Goal: Task Accomplishment & Management: Complete application form

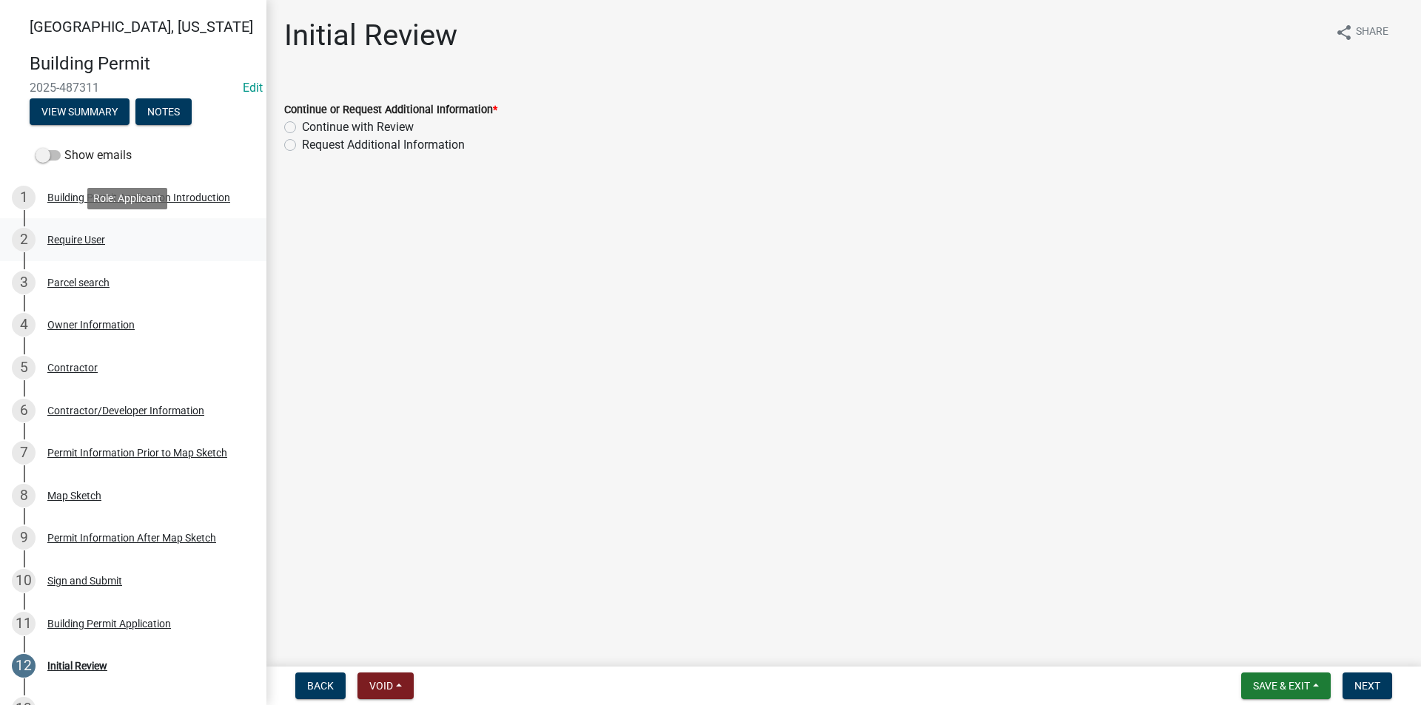
click at [115, 243] on div "2 Require User" at bounding box center [127, 240] width 231 height 24
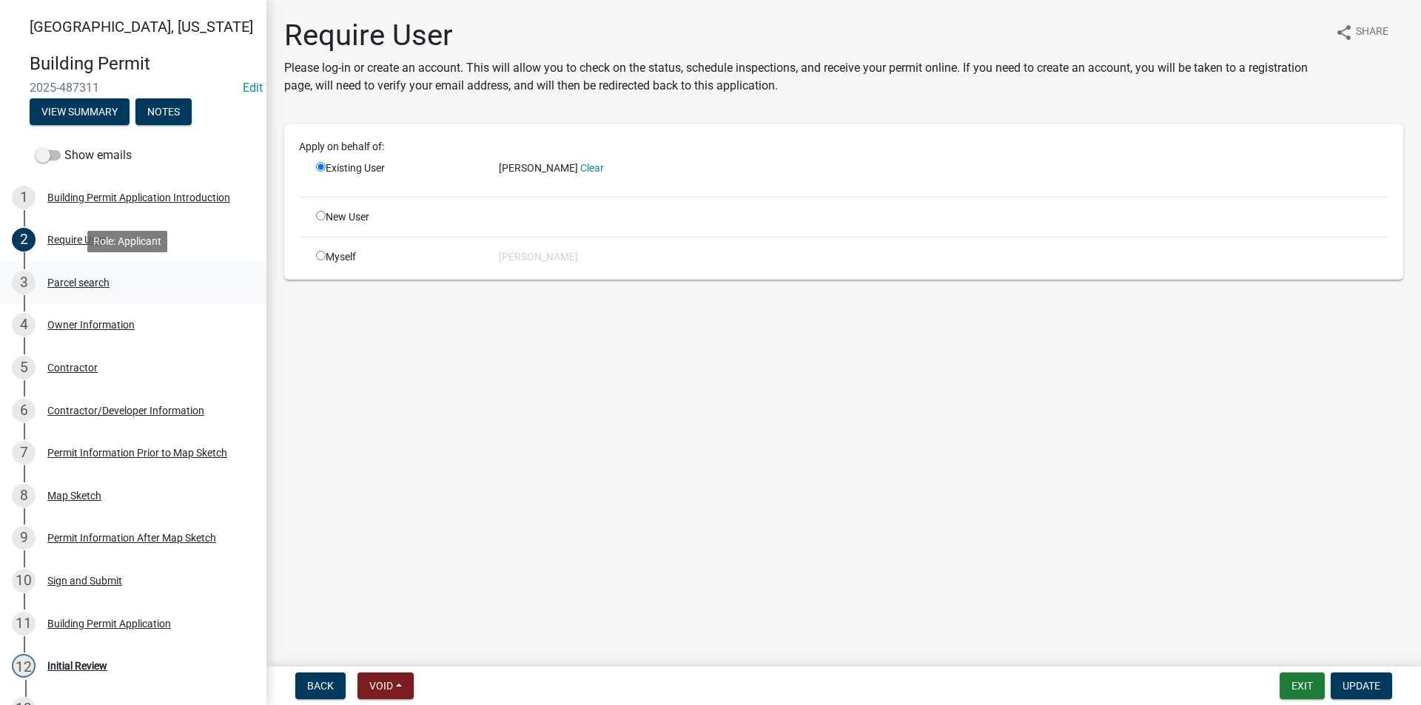
click at [130, 281] on div "3 Parcel search" at bounding box center [127, 283] width 231 height 24
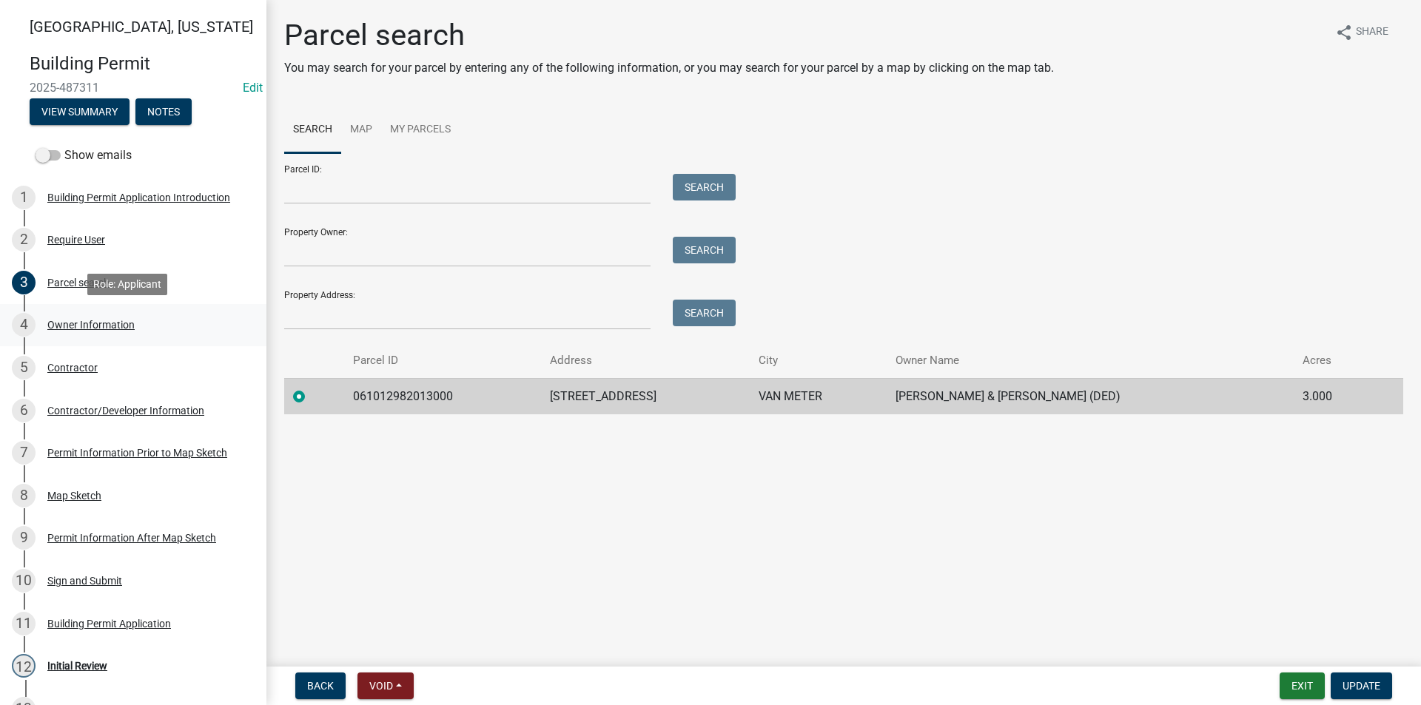
click at [78, 320] on div "Owner Information" at bounding box center [90, 325] width 87 height 10
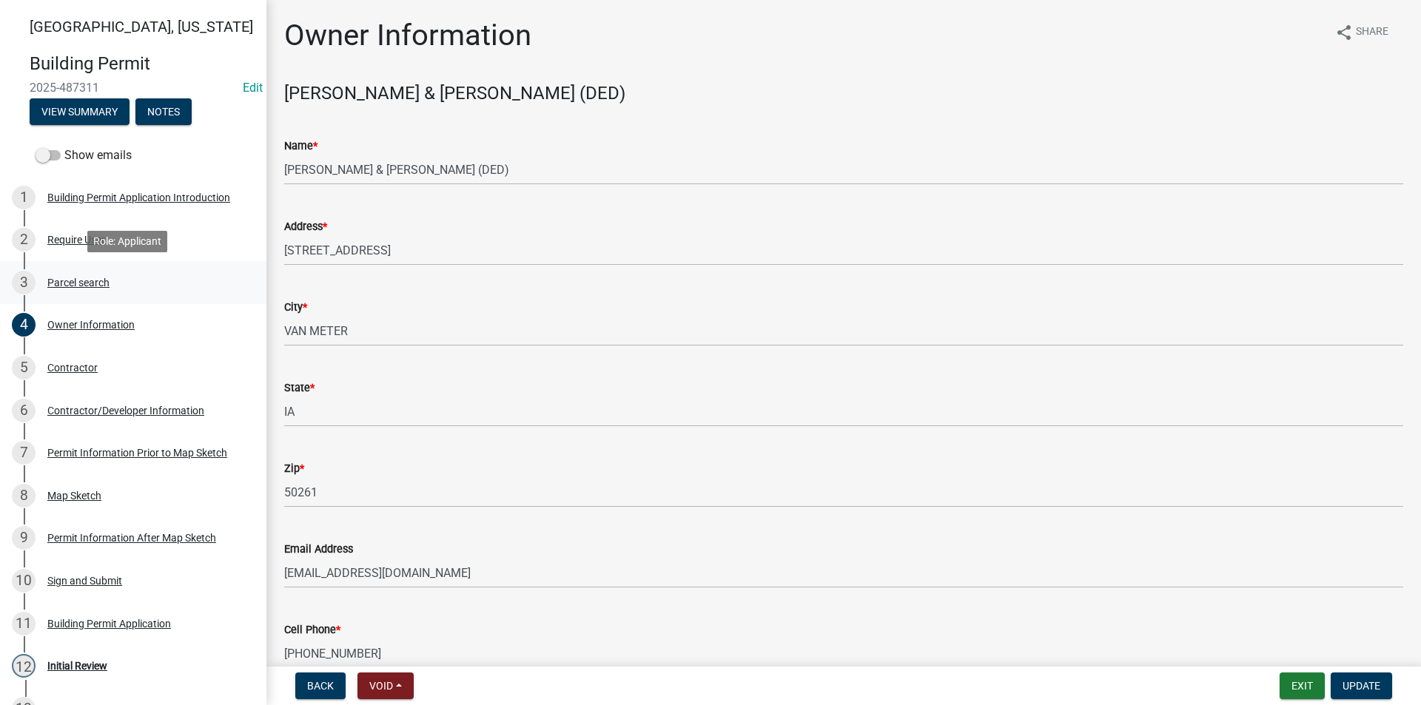
click at [112, 288] on div "3 Parcel search" at bounding box center [127, 283] width 231 height 24
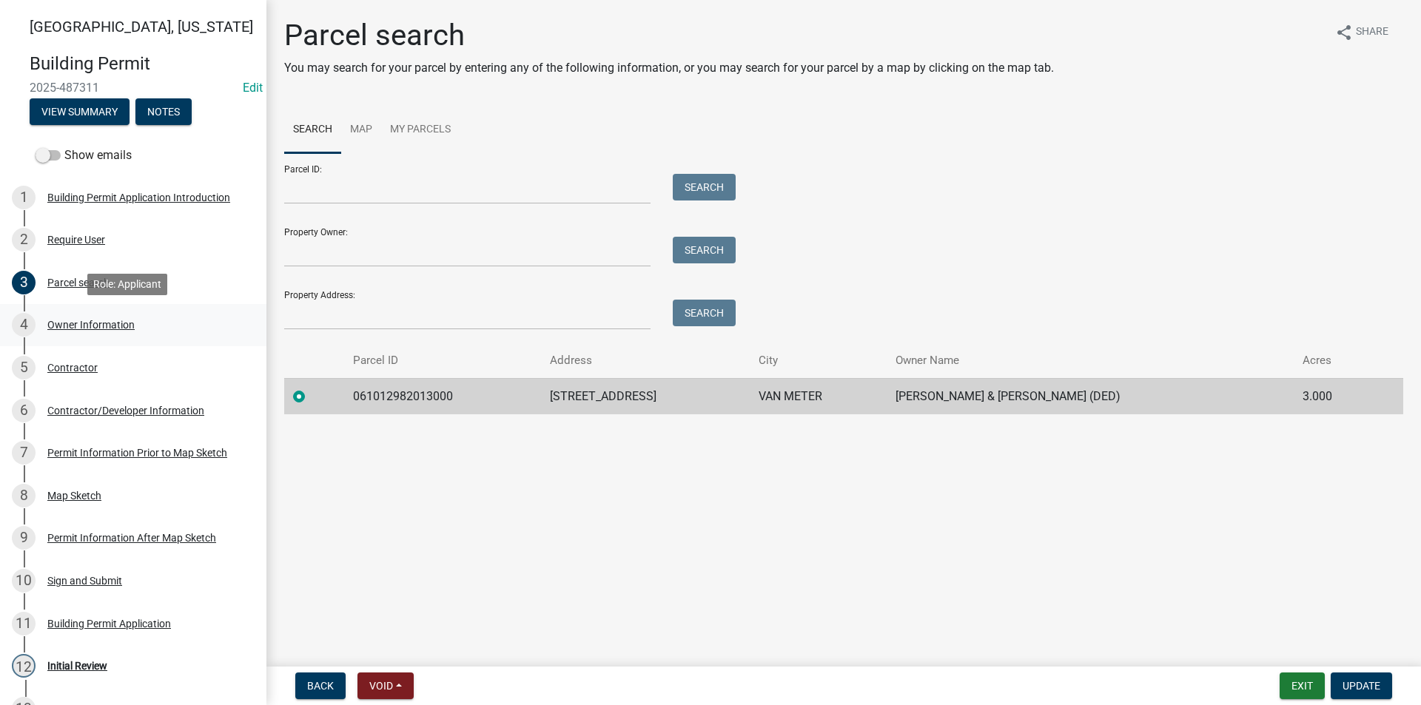
click at [94, 329] on div "Owner Information" at bounding box center [90, 325] width 87 height 10
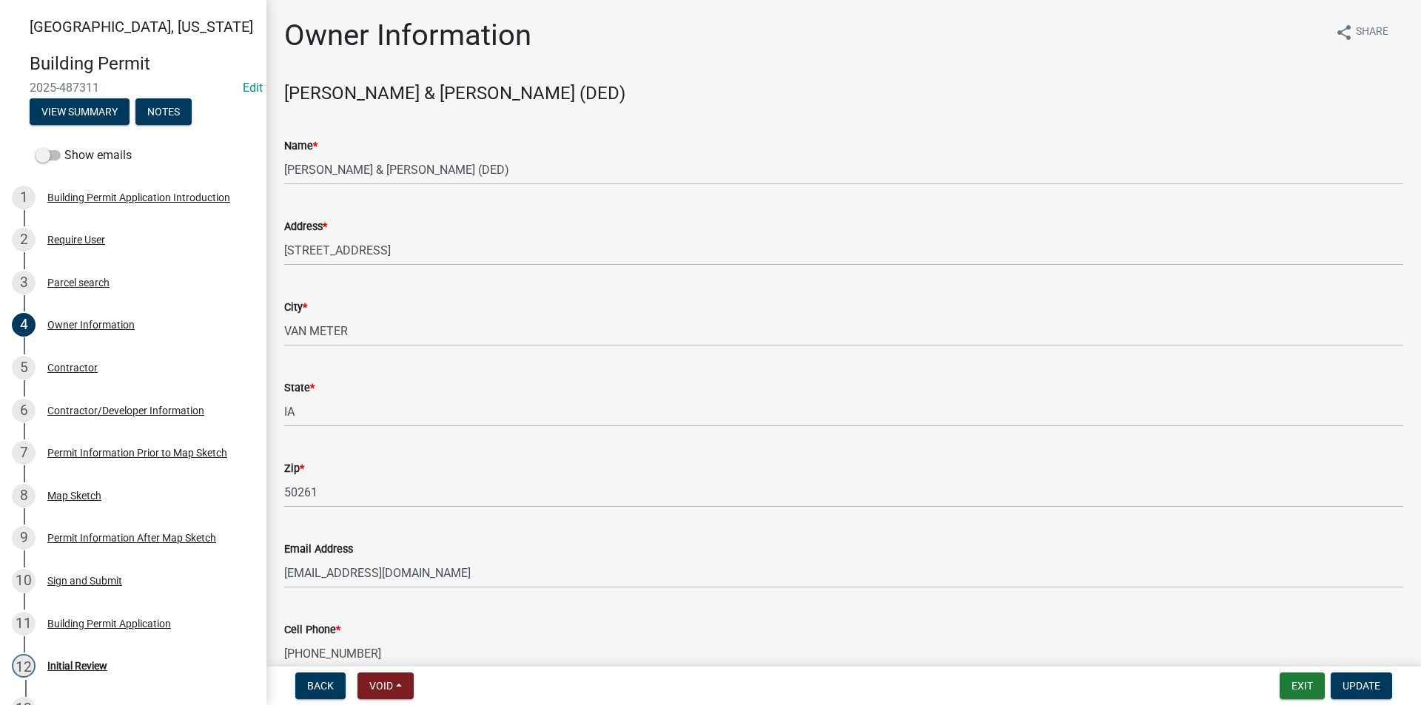
scroll to position [74, 0]
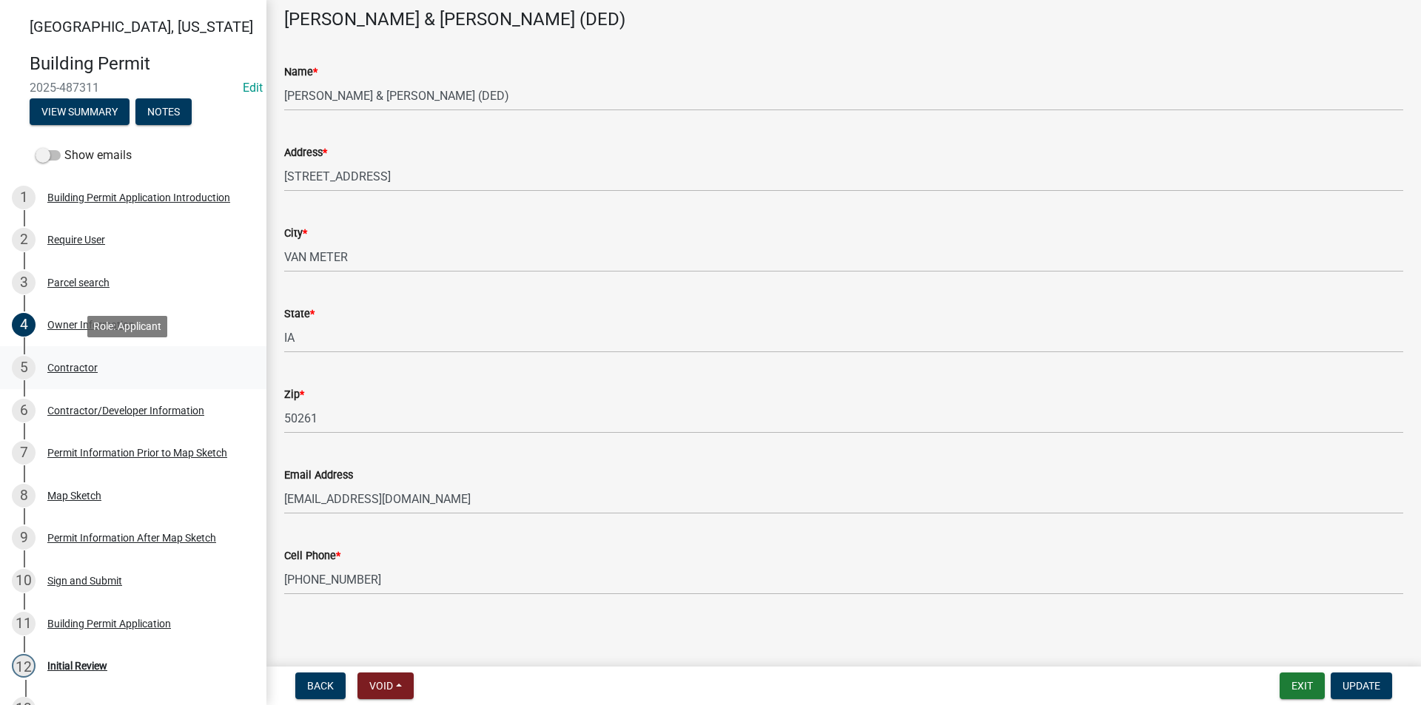
click at [101, 366] on div "5 Contractor" at bounding box center [127, 368] width 231 height 24
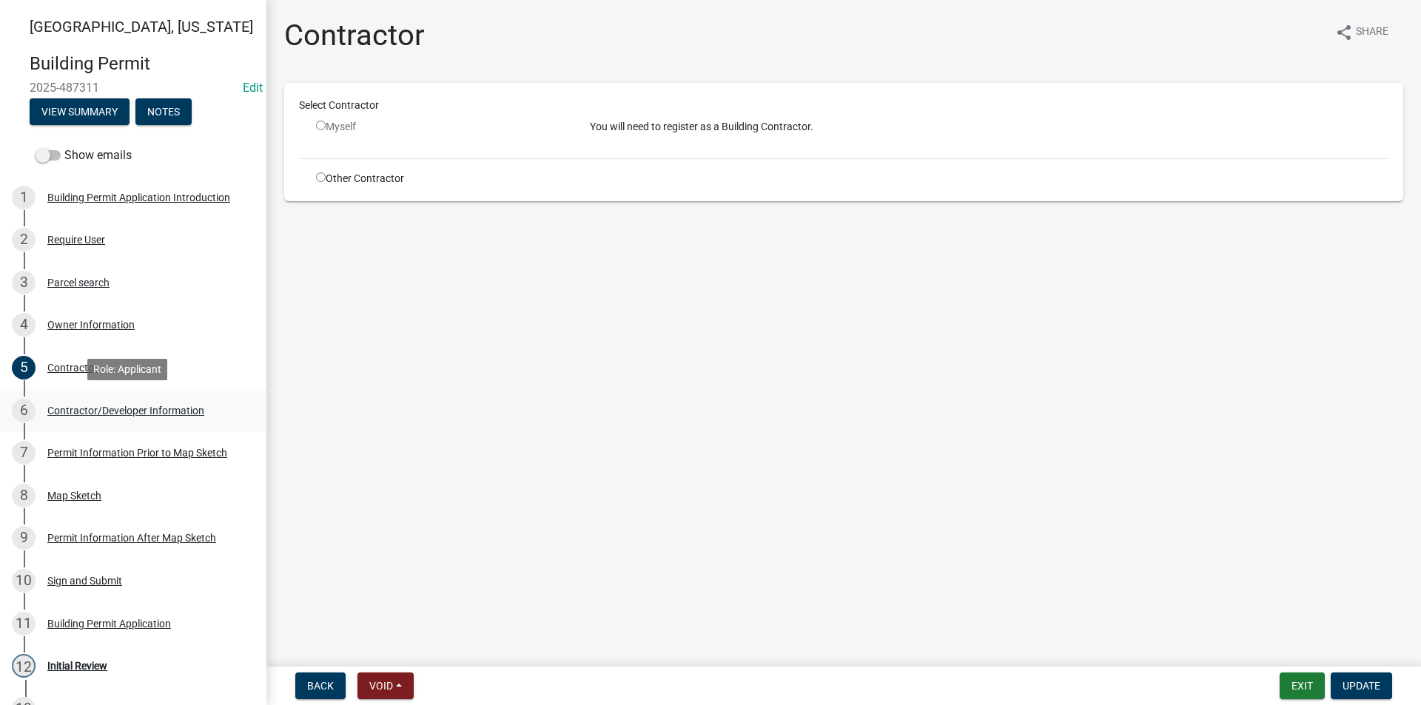
click at [123, 400] on div "6 Contractor/Developer Information" at bounding box center [127, 411] width 231 height 24
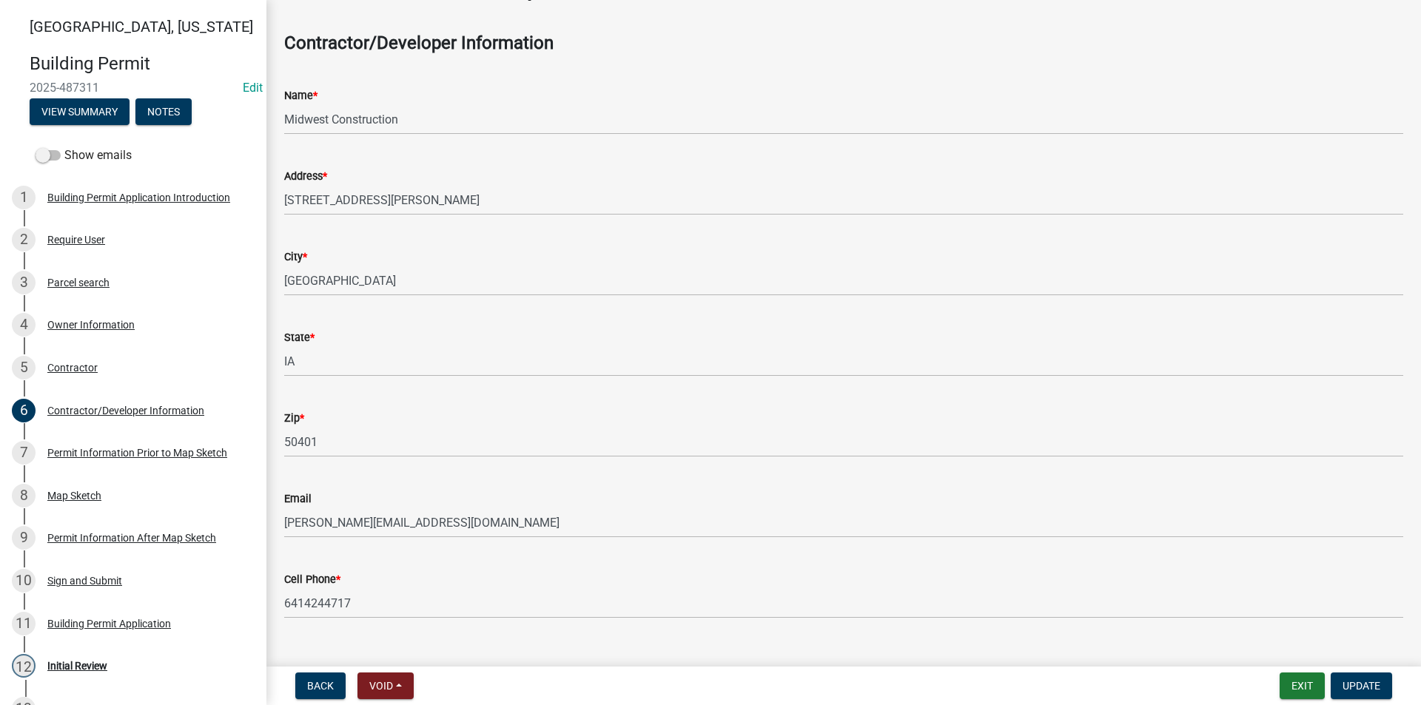
scroll to position [74, 0]
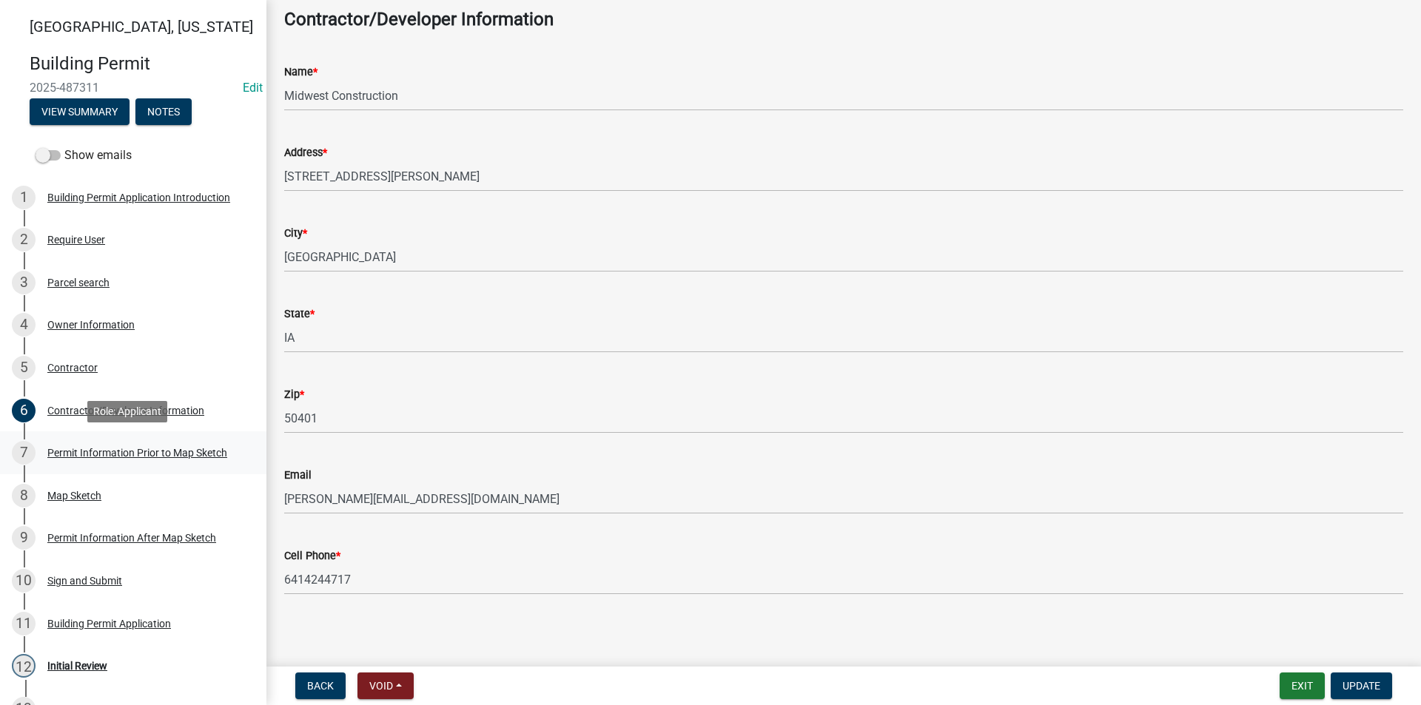
click at [161, 451] on div "Permit Information Prior to Map Sketch" at bounding box center [137, 453] width 180 height 10
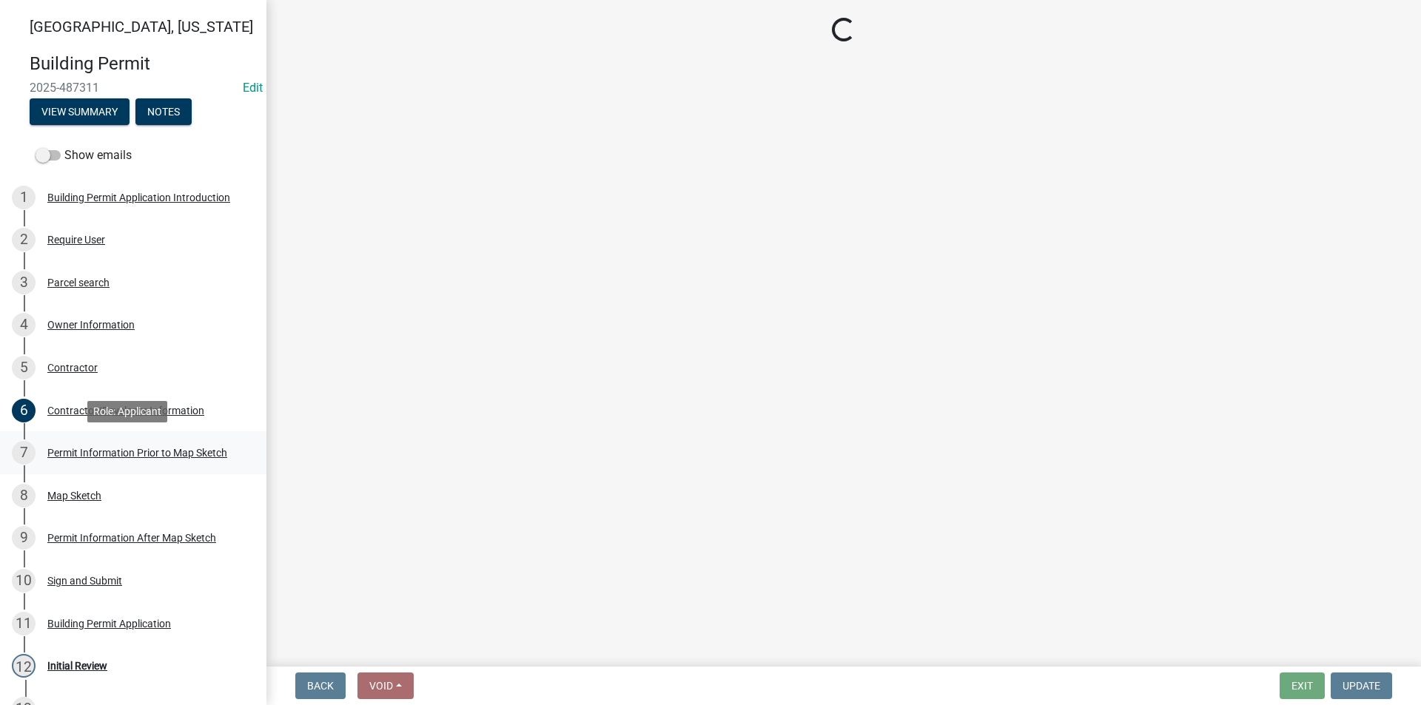
scroll to position [0, 0]
select select "6b2626da-78ea-4ec6-8513-ccc18f4ad425"
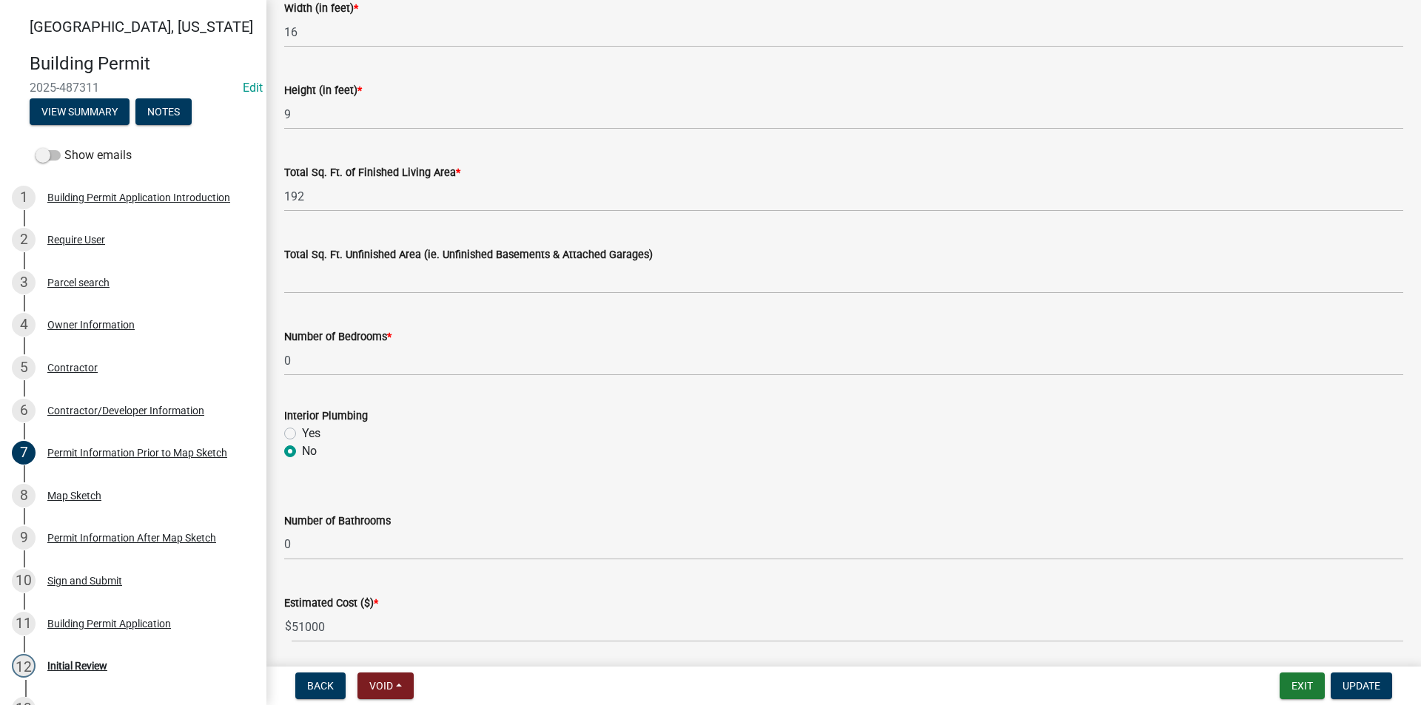
scroll to position [941, 0]
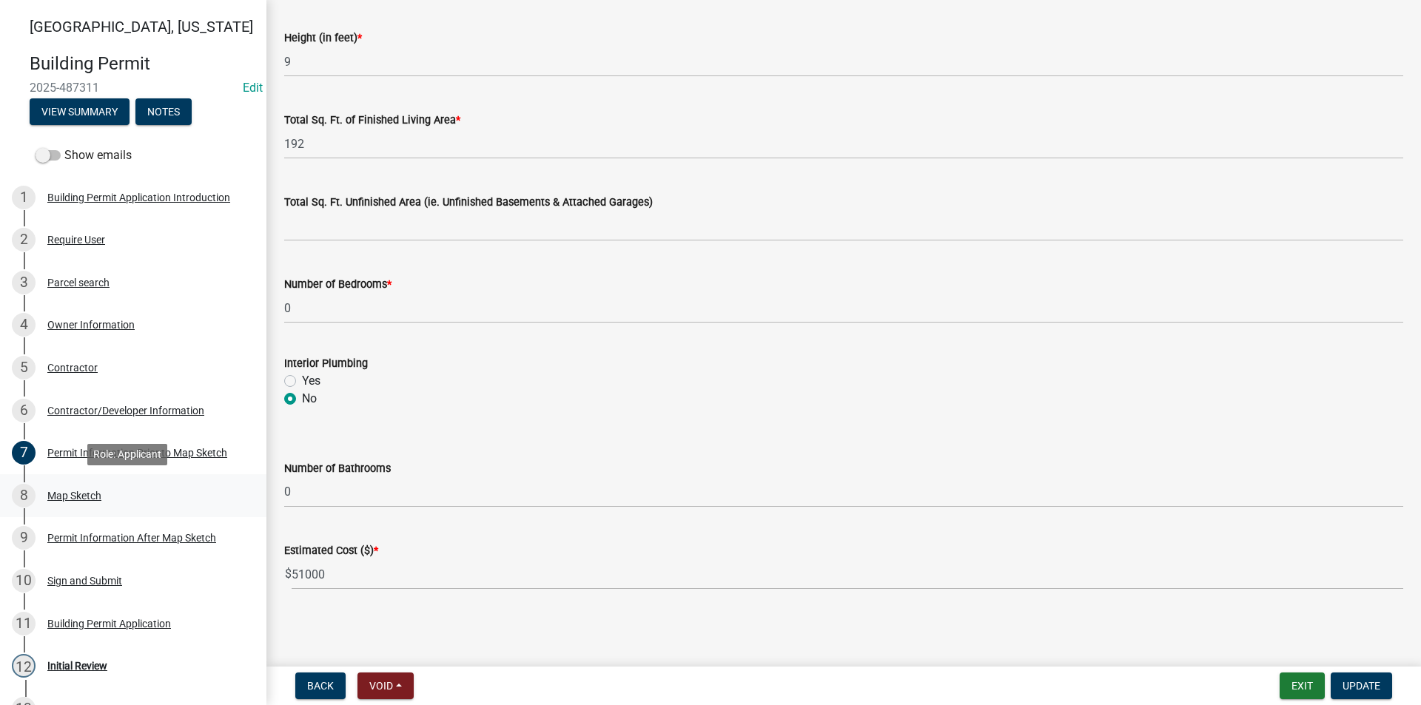
click at [105, 496] on div "8 Map Sketch" at bounding box center [127, 496] width 231 height 24
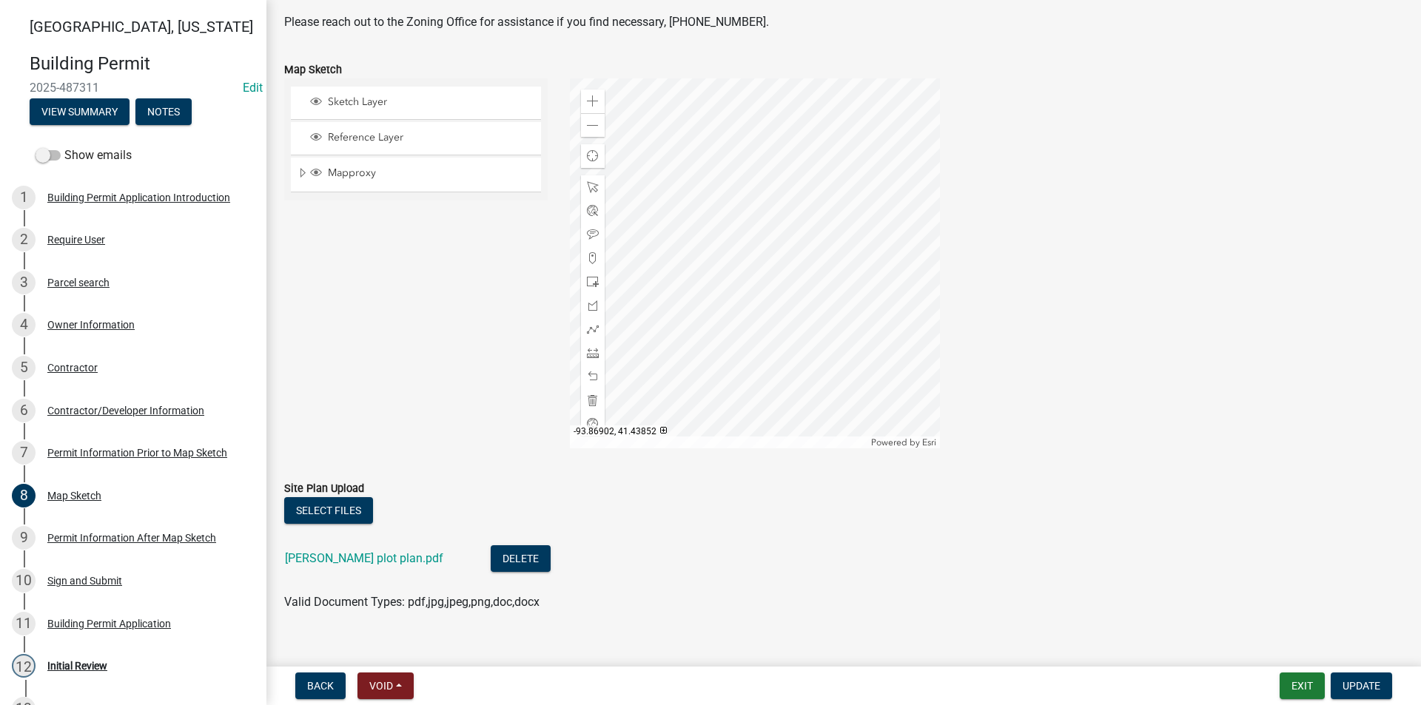
scroll to position [209, 0]
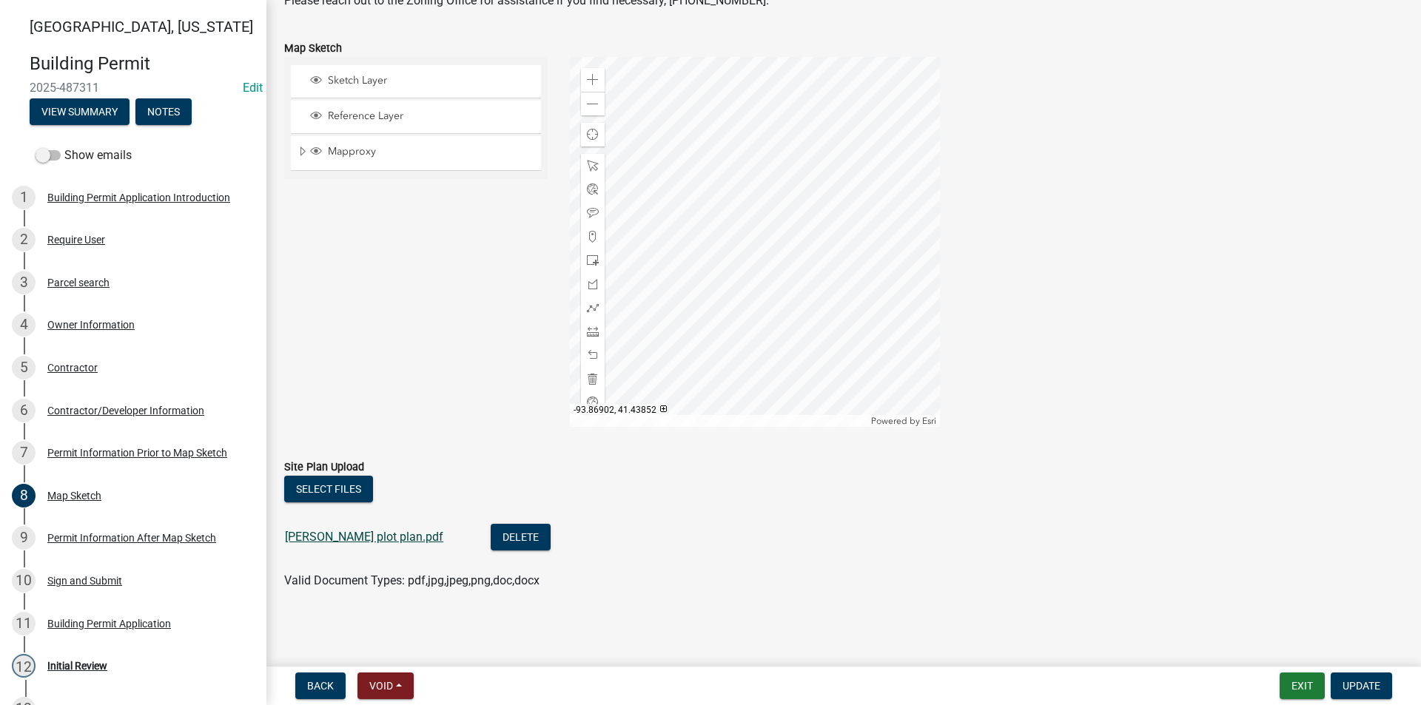
click at [358, 531] on link "[PERSON_NAME] plot plan.pdf" at bounding box center [364, 537] width 158 height 14
click at [596, 79] on div "Zoom in" at bounding box center [593, 80] width 24 height 24
click at [593, 78] on span at bounding box center [593, 80] width 12 height 12
click at [730, 285] on div at bounding box center [755, 242] width 370 height 370
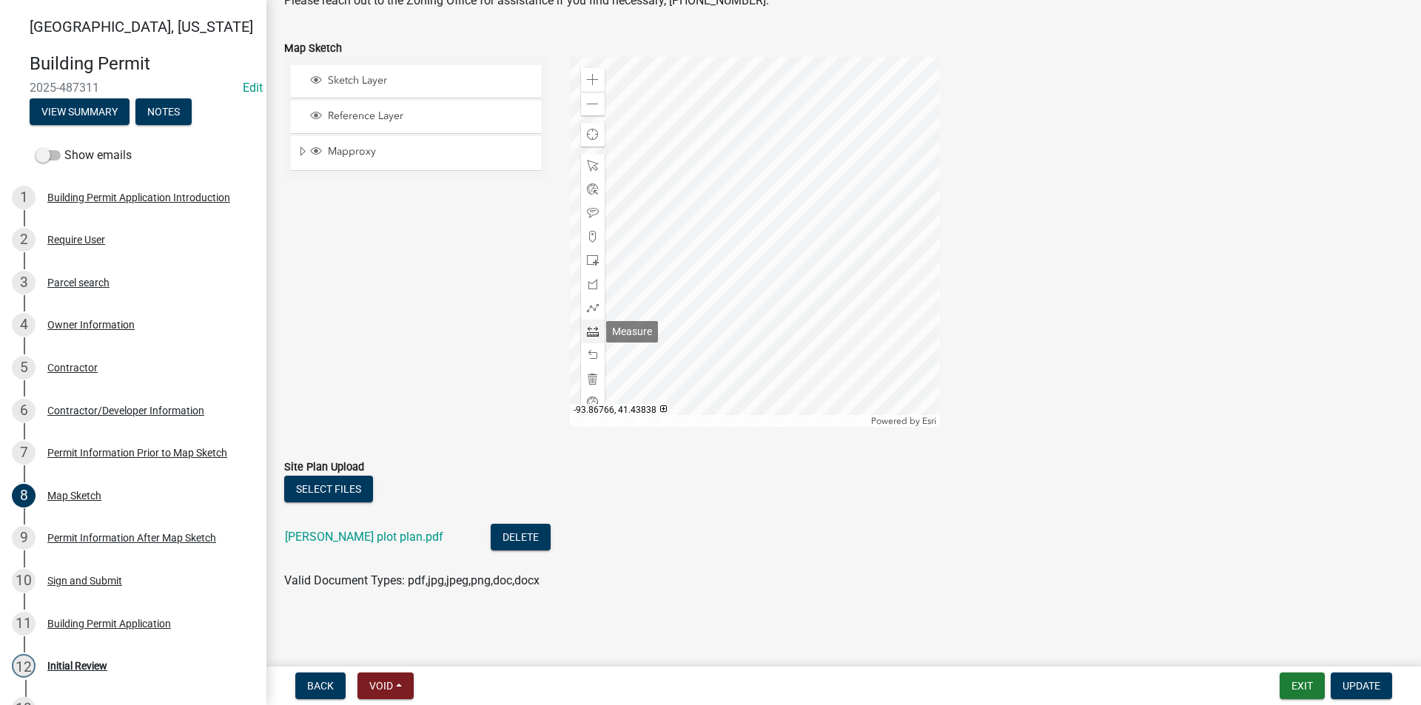
click at [588, 331] on span at bounding box center [593, 332] width 12 height 12
click at [768, 253] on div at bounding box center [755, 242] width 370 height 370
click at [808, 254] on div at bounding box center [755, 242] width 370 height 370
click at [807, 307] on div at bounding box center [755, 242] width 370 height 370
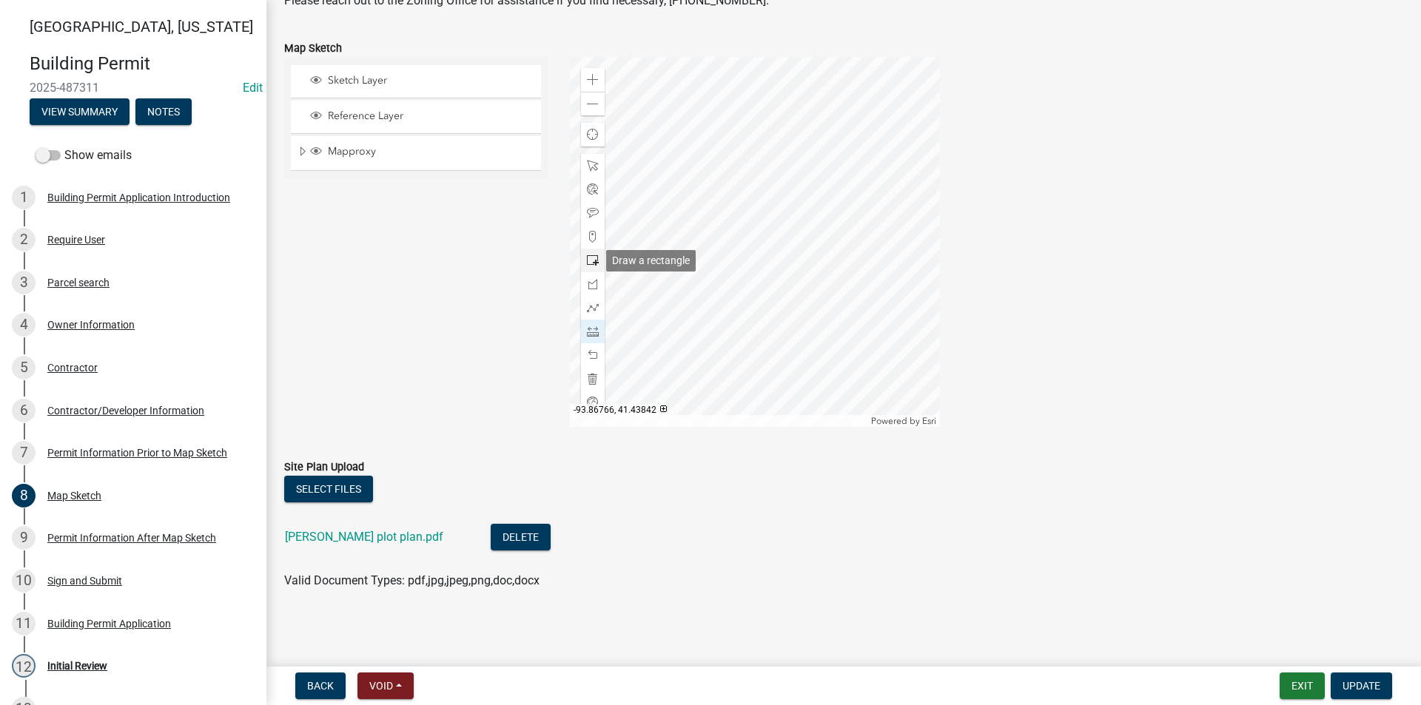
click at [591, 259] on span at bounding box center [593, 261] width 12 height 12
click at [770, 253] on div at bounding box center [755, 242] width 370 height 370
click at [808, 307] on div at bounding box center [755, 242] width 370 height 370
click at [594, 162] on span at bounding box center [593, 166] width 12 height 12
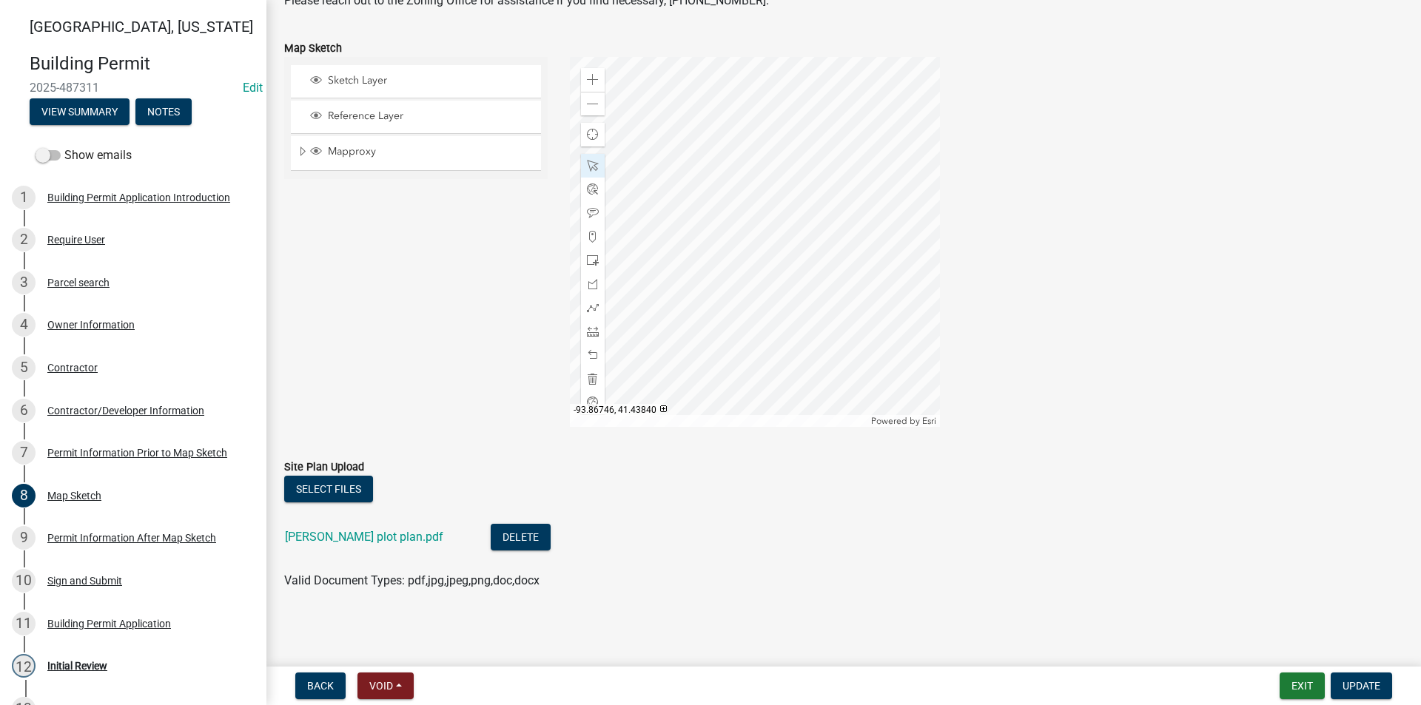
click at [785, 298] on div at bounding box center [755, 242] width 370 height 370
click at [770, 247] on div at bounding box center [755, 242] width 370 height 370
click at [750, 245] on div at bounding box center [755, 242] width 370 height 370
click at [693, 213] on div at bounding box center [755, 242] width 370 height 370
click at [748, 223] on div at bounding box center [755, 242] width 370 height 370
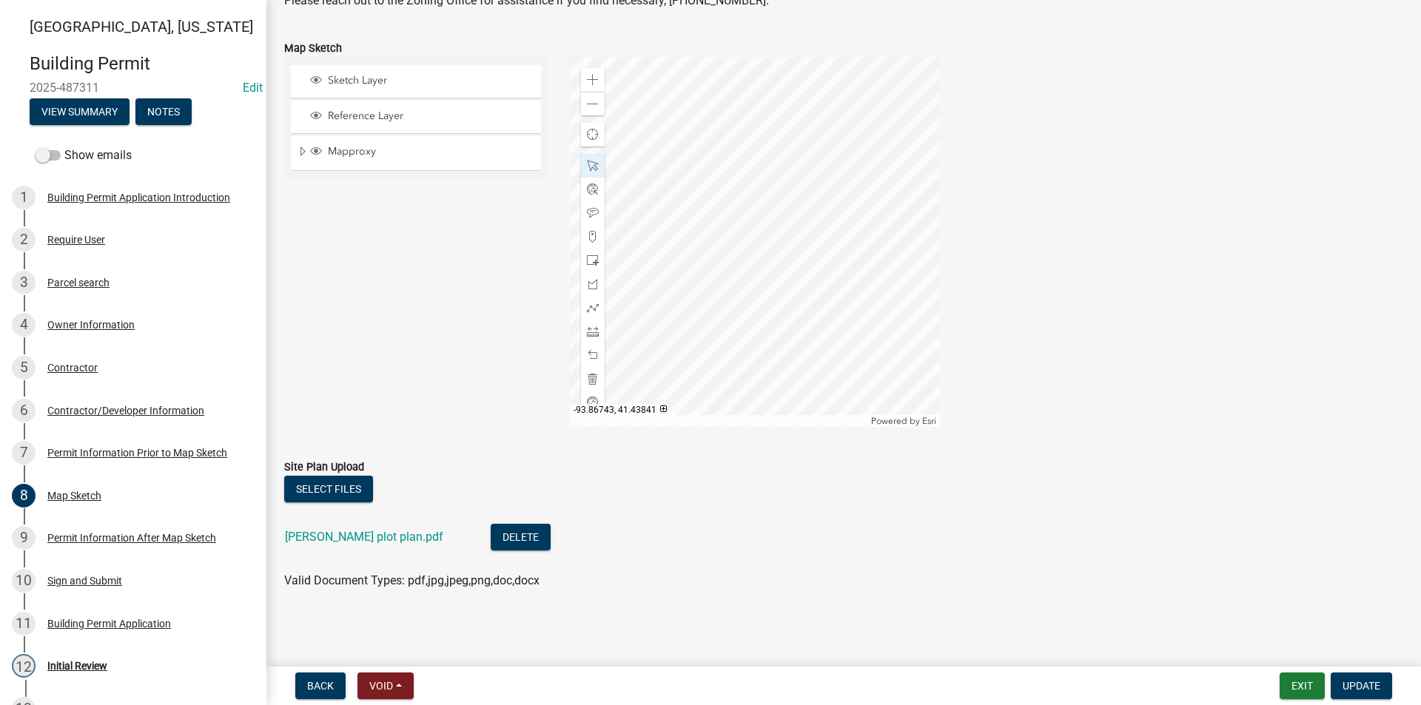
click at [751, 224] on div at bounding box center [755, 242] width 370 height 370
click at [693, 209] on div at bounding box center [755, 242] width 370 height 370
click at [719, 209] on div at bounding box center [755, 242] width 370 height 370
click at [756, 212] on div at bounding box center [755, 242] width 370 height 370
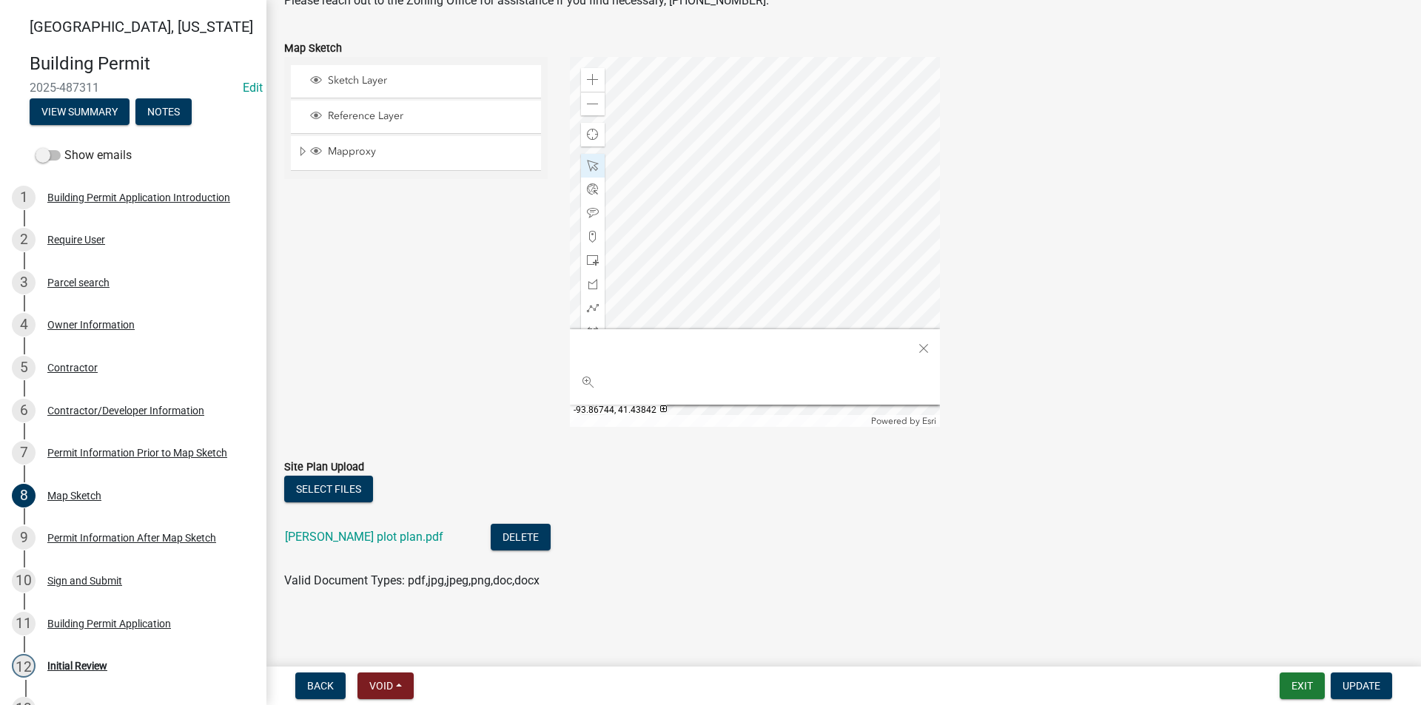
click at [742, 213] on div at bounding box center [755, 242] width 370 height 370
click at [730, 187] on div at bounding box center [755, 242] width 370 height 370
click at [719, 184] on div at bounding box center [755, 242] width 370 height 370
click at [796, 228] on div at bounding box center [755, 242] width 370 height 370
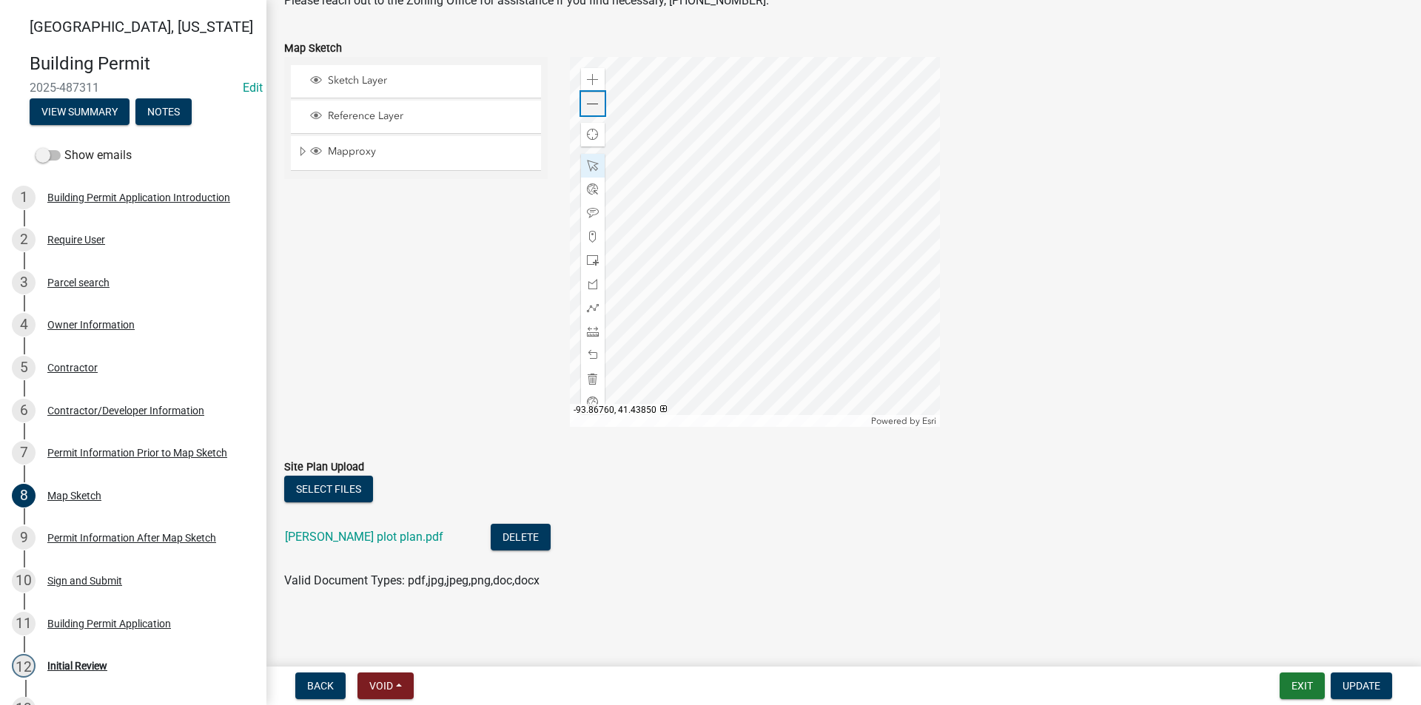
click at [594, 110] on div "Zoom out" at bounding box center [593, 104] width 24 height 24
click at [590, 331] on span at bounding box center [593, 332] width 12 height 12
click at [593, 86] on div "Zoom in" at bounding box center [593, 80] width 24 height 24
click at [705, 184] on div at bounding box center [755, 242] width 370 height 370
click at [594, 98] on span at bounding box center [593, 104] width 12 height 12
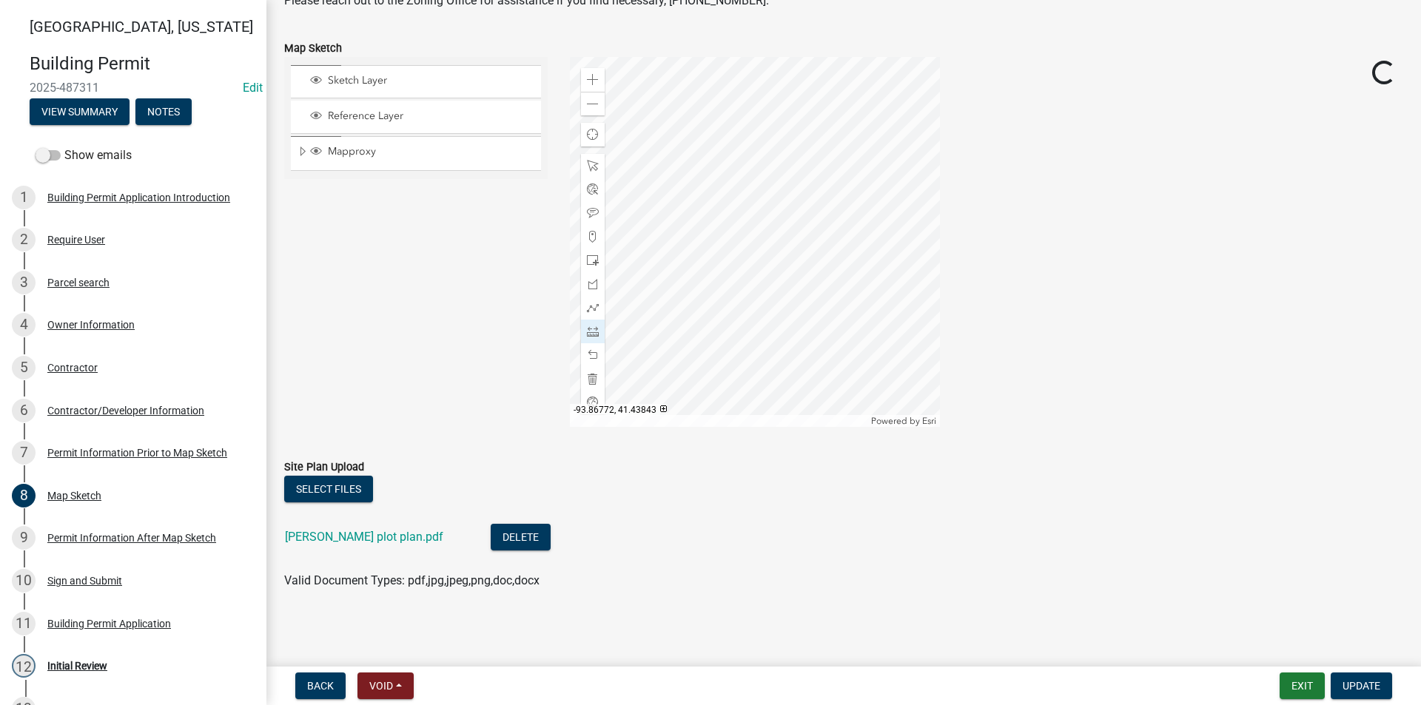
click at [821, 217] on div at bounding box center [755, 242] width 370 height 370
click at [668, 205] on div at bounding box center [755, 242] width 370 height 370
click at [602, 267] on div at bounding box center [755, 242] width 370 height 370
click at [597, 81] on div "Zoom in" at bounding box center [593, 80] width 24 height 24
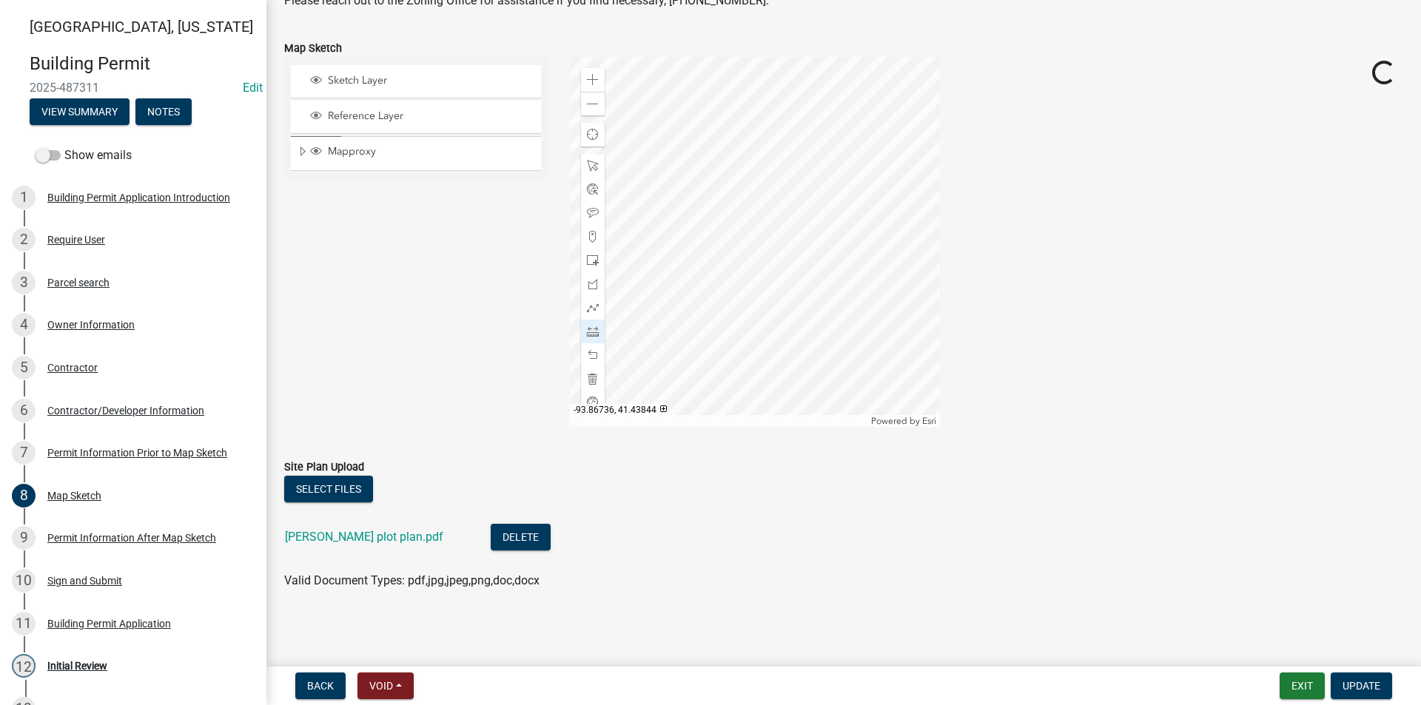
click at [780, 240] on div at bounding box center [755, 242] width 370 height 370
click at [674, 235] on div at bounding box center [755, 242] width 370 height 370
click at [597, 111] on div "Zoom out" at bounding box center [593, 104] width 24 height 24
click at [724, 331] on div at bounding box center [755, 242] width 370 height 370
click at [722, 152] on div at bounding box center [755, 242] width 370 height 370
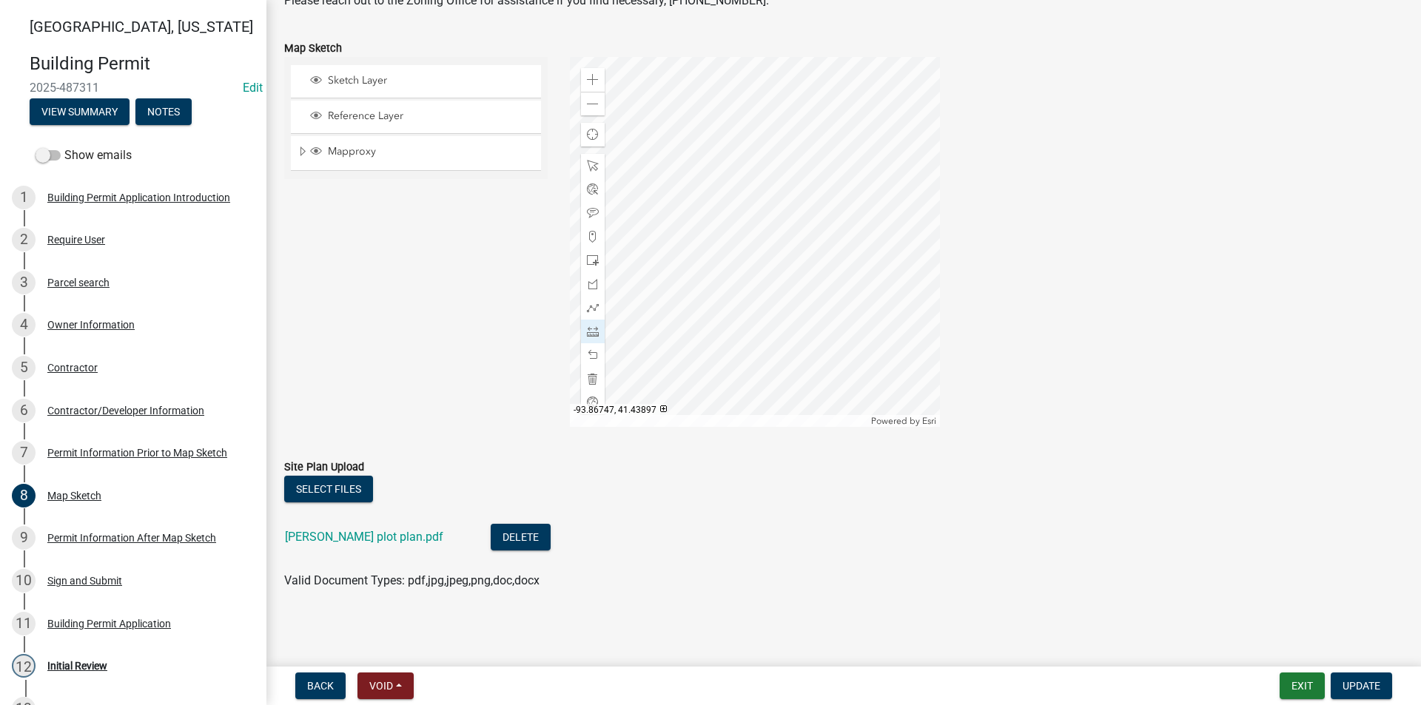
click at [722, 152] on div at bounding box center [755, 242] width 370 height 370
click at [779, 122] on div at bounding box center [755, 242] width 370 height 370
click at [734, 287] on div at bounding box center [755, 242] width 370 height 370
click at [750, 201] on div at bounding box center [755, 242] width 370 height 370
click at [745, 405] on div at bounding box center [755, 242] width 370 height 370
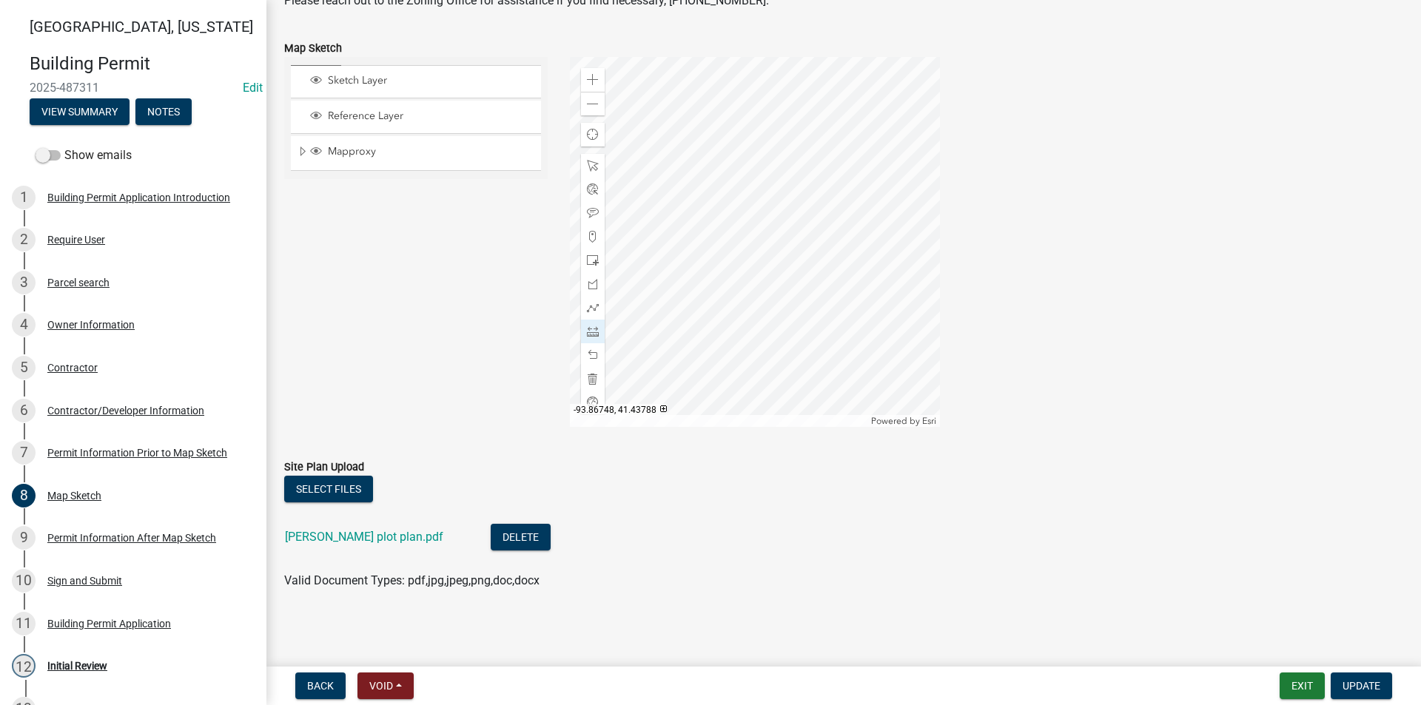
click at [745, 405] on div at bounding box center [755, 242] width 370 height 370
click at [762, 94] on div at bounding box center [755, 242] width 370 height 370
click at [651, 105] on div at bounding box center [755, 242] width 370 height 370
click at [794, 103] on div at bounding box center [755, 242] width 370 height 370
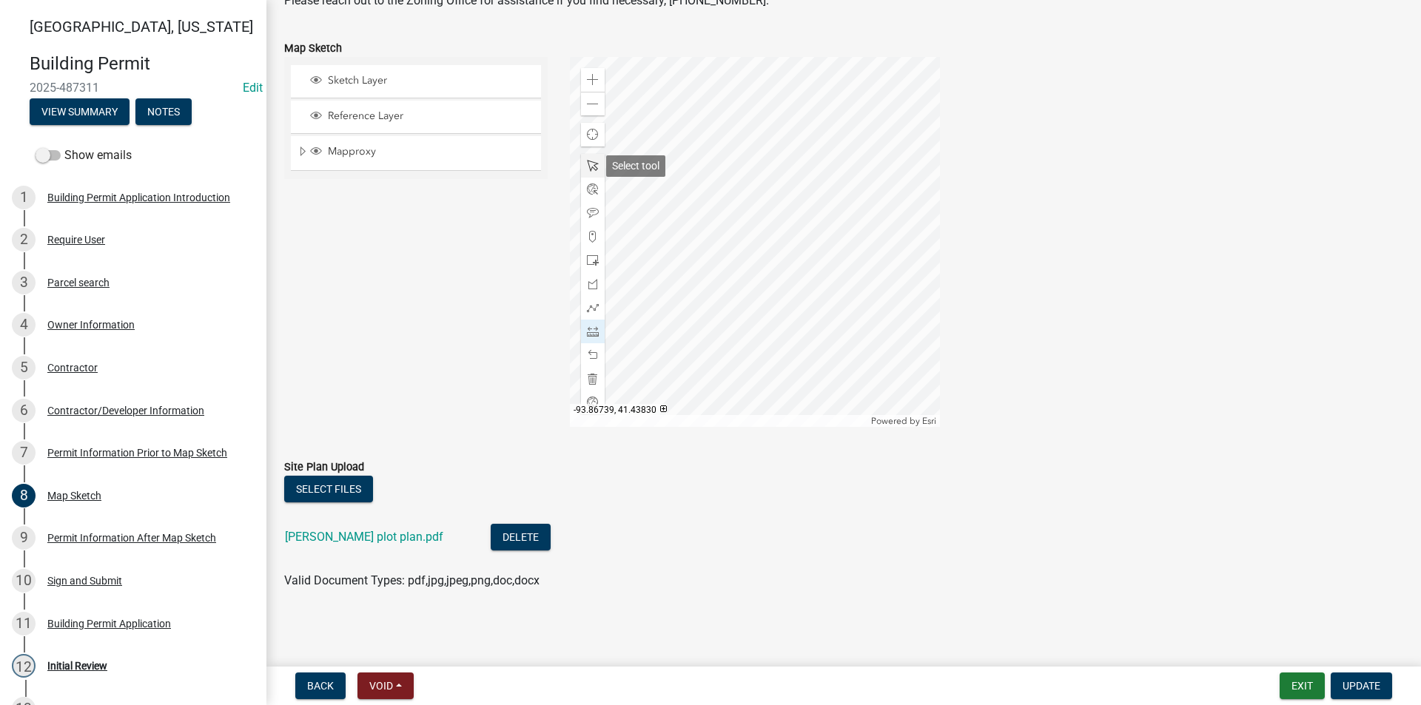
click at [596, 163] on div at bounding box center [593, 166] width 24 height 24
click at [861, 255] on div at bounding box center [755, 242] width 370 height 370
click at [878, 353] on div at bounding box center [755, 242] width 370 height 370
click at [1358, 690] on span "Update" at bounding box center [1362, 686] width 38 height 12
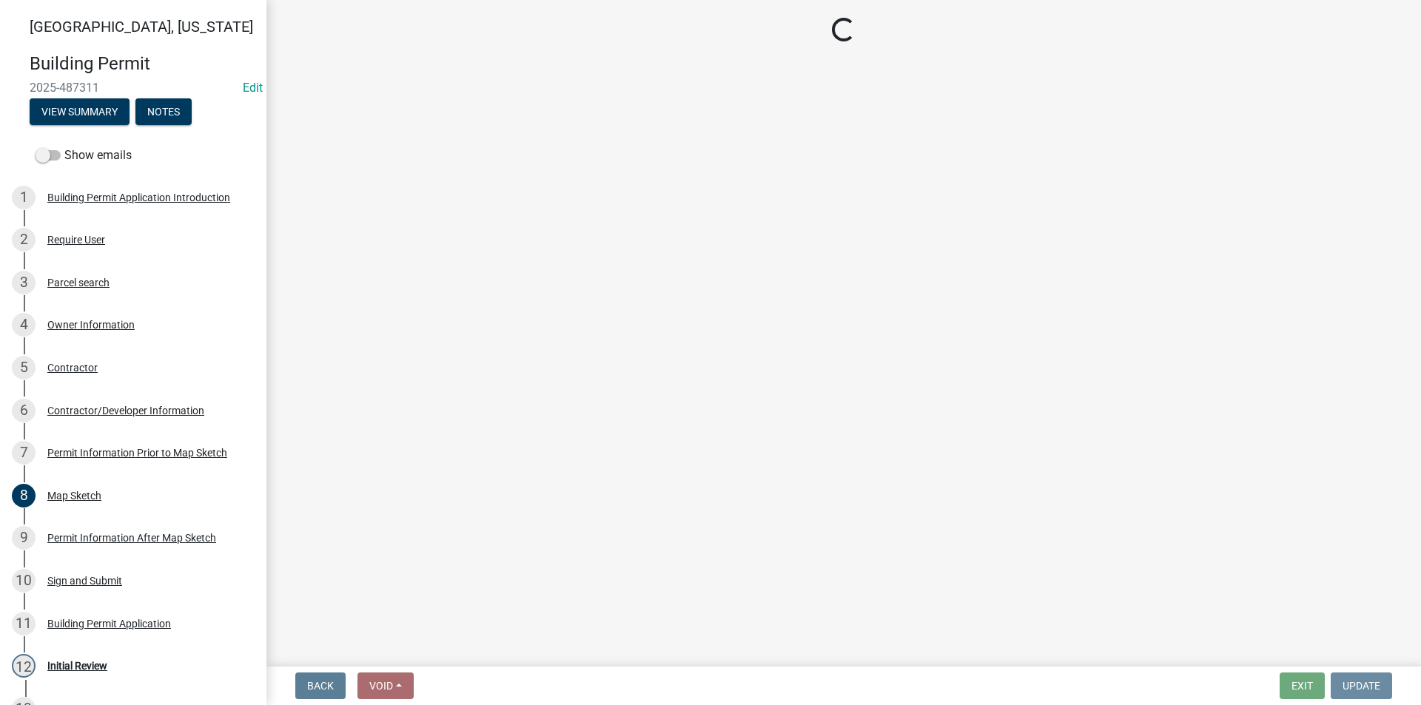
scroll to position [0, 0]
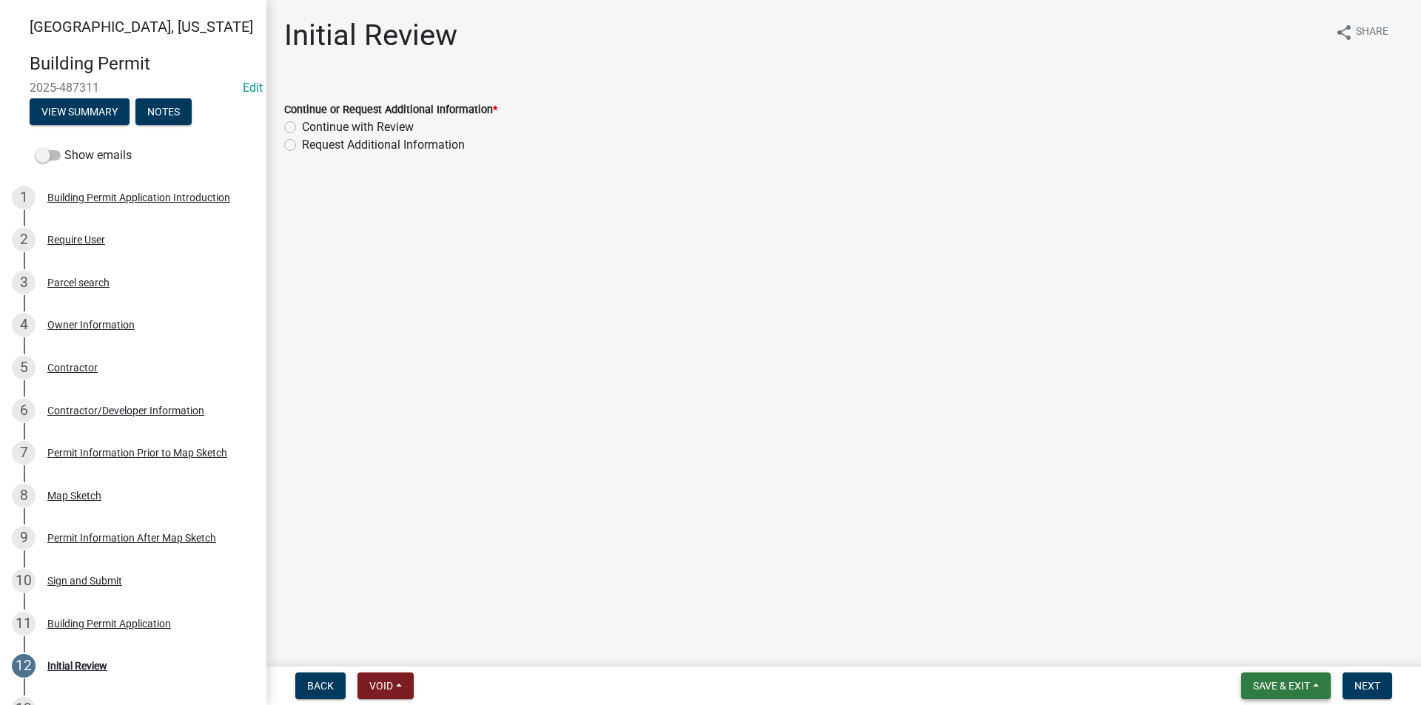
click at [1283, 677] on button "Save & Exit" at bounding box center [1286, 686] width 90 height 27
click at [1260, 614] on button "Save" at bounding box center [1271, 612] width 118 height 36
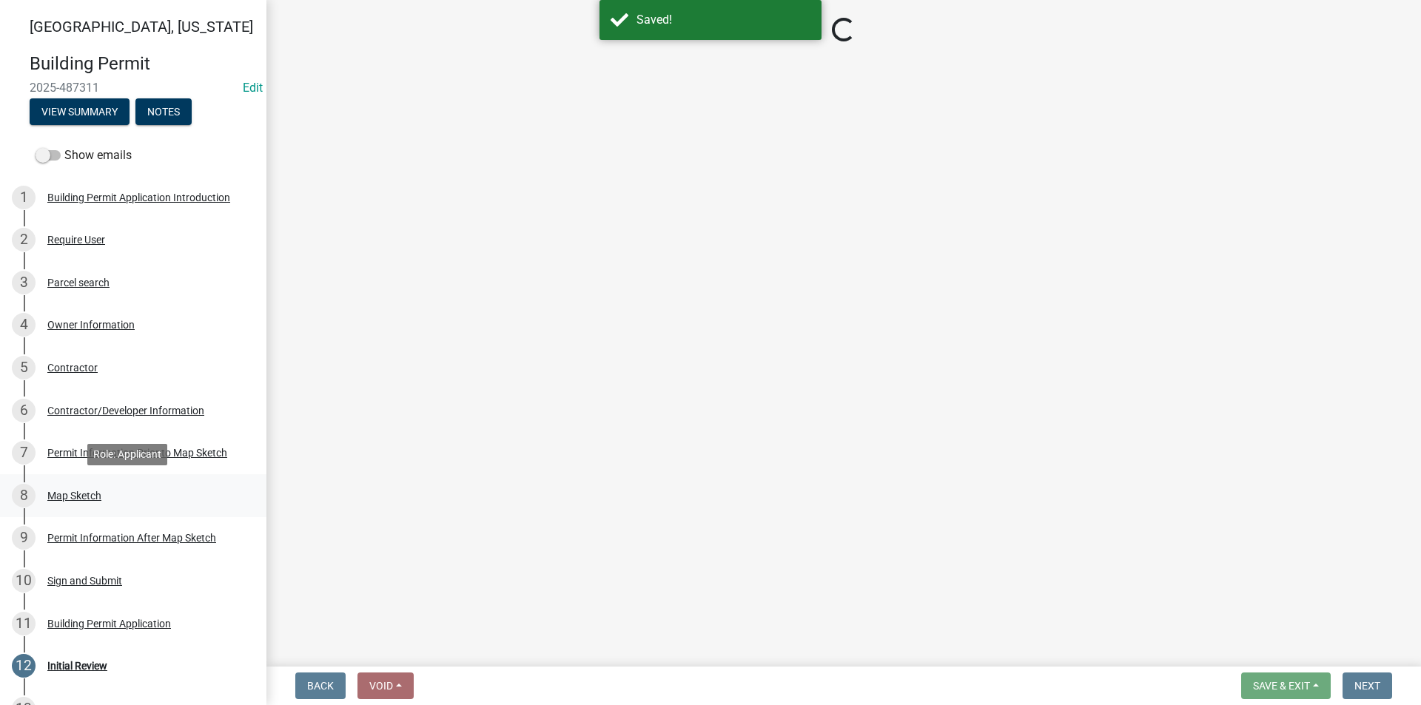
click at [84, 500] on div "Map Sketch" at bounding box center [74, 496] width 54 height 10
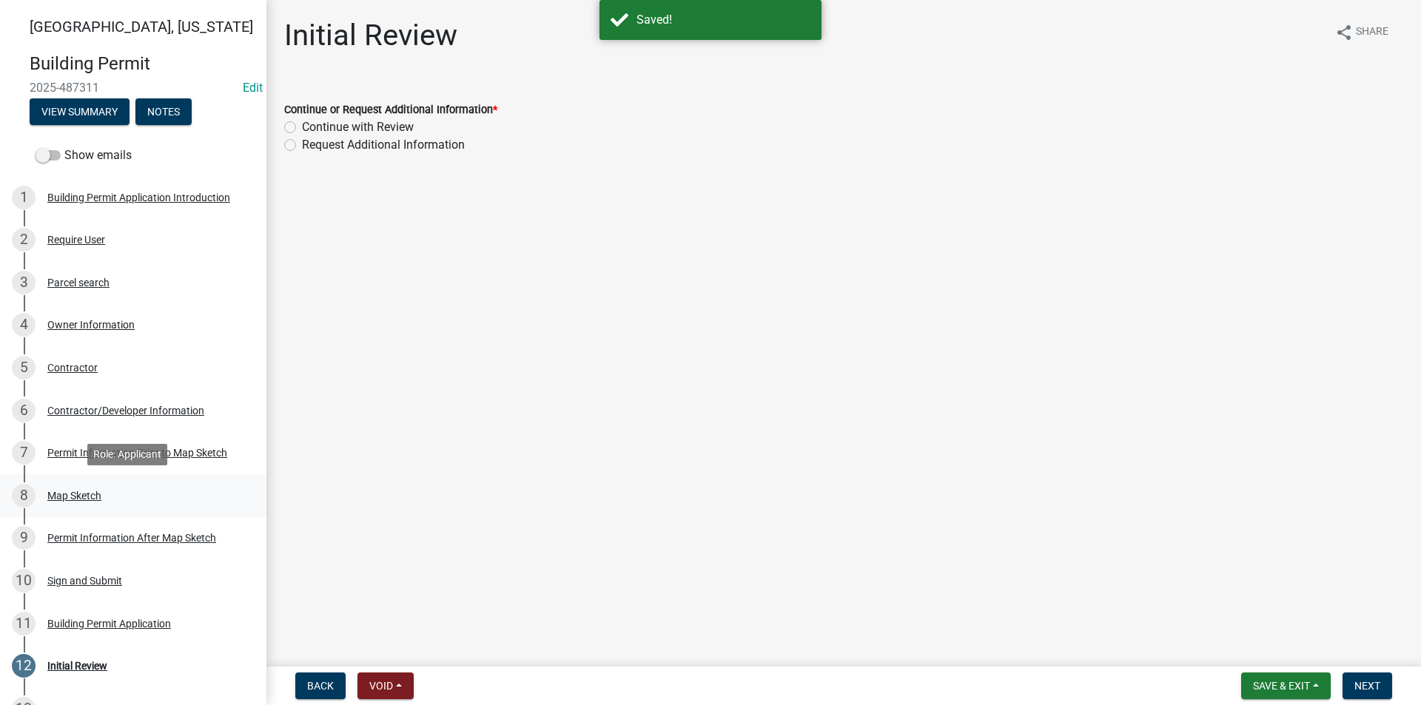
click at [88, 493] on div "Map Sketch" at bounding box center [74, 496] width 54 height 10
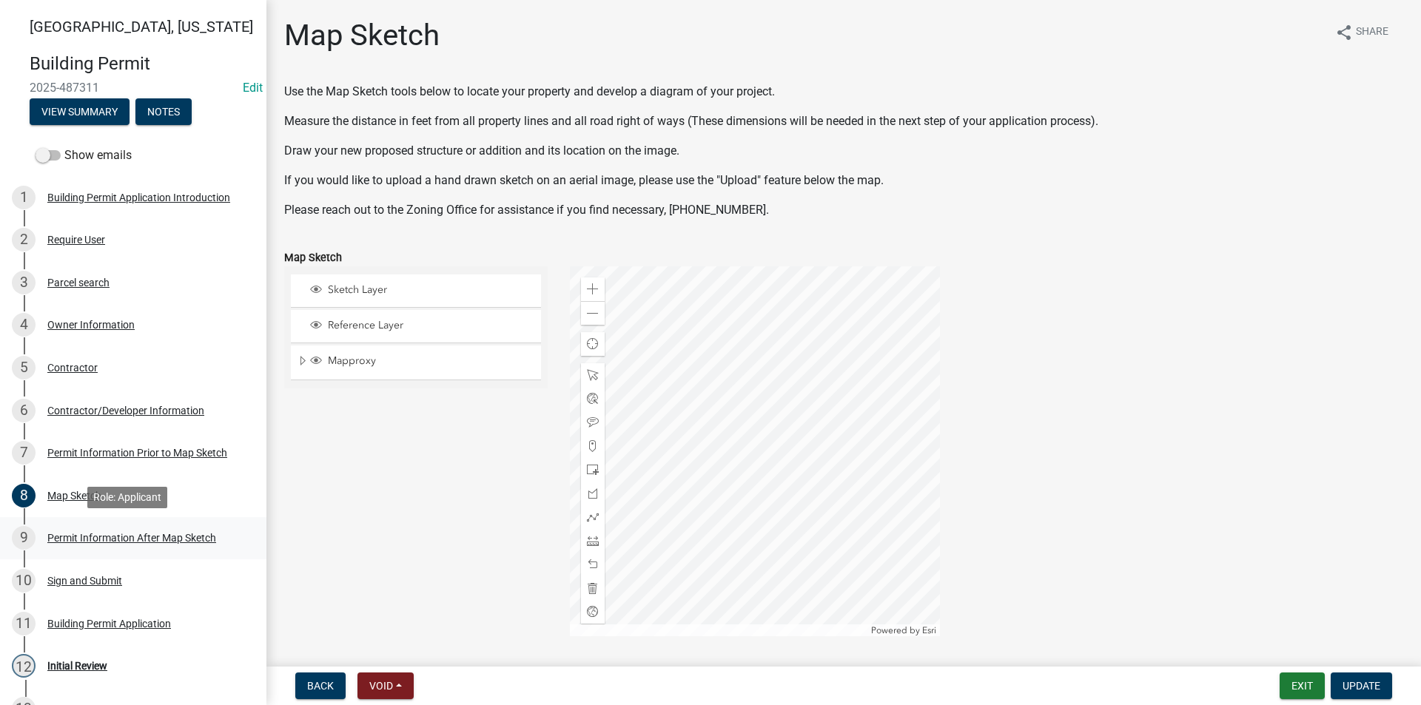
click at [88, 534] on div "Permit Information After Map Sketch" at bounding box center [131, 538] width 169 height 10
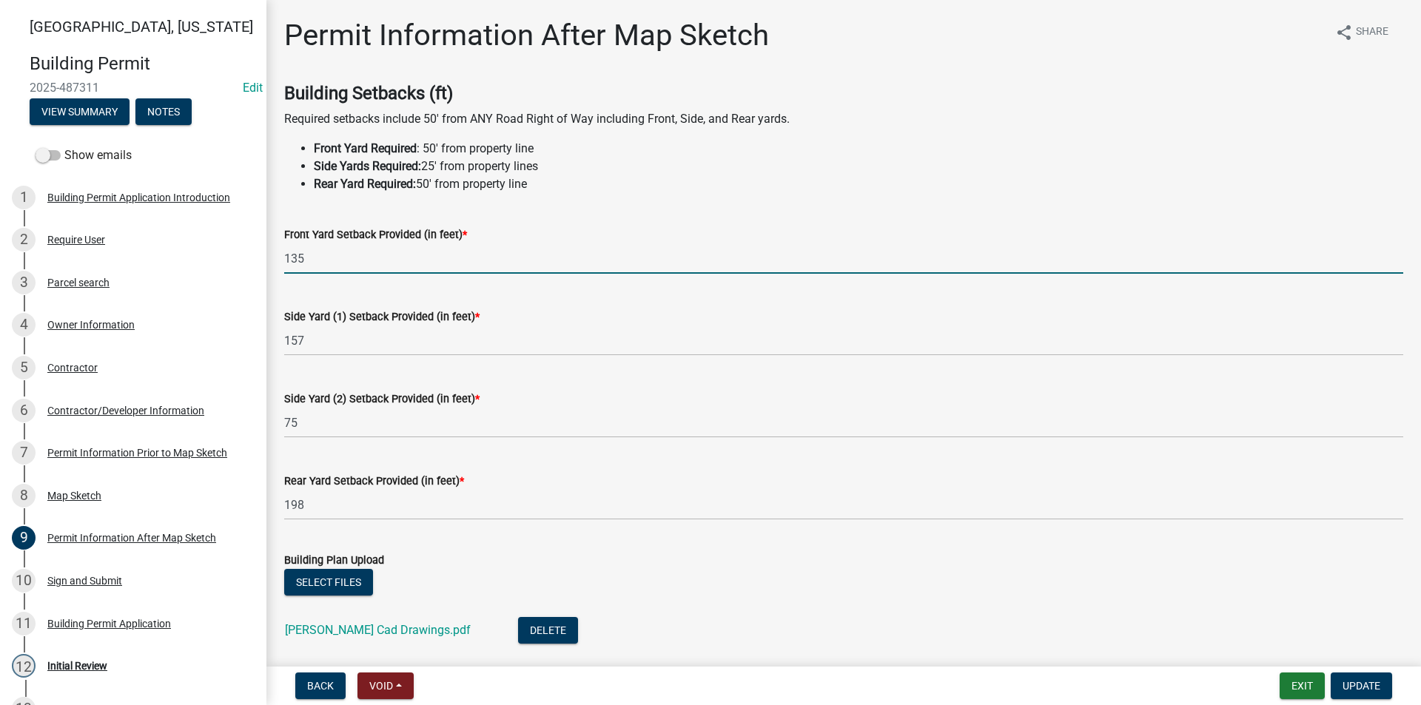
drag, startPoint x: 304, startPoint y: 261, endPoint x: 275, endPoint y: 259, distance: 29.7
click at [275, 259] on div "Front Yard Setback Provided (in feet) * 135" at bounding box center [843, 239] width 1141 height 69
type input "131"
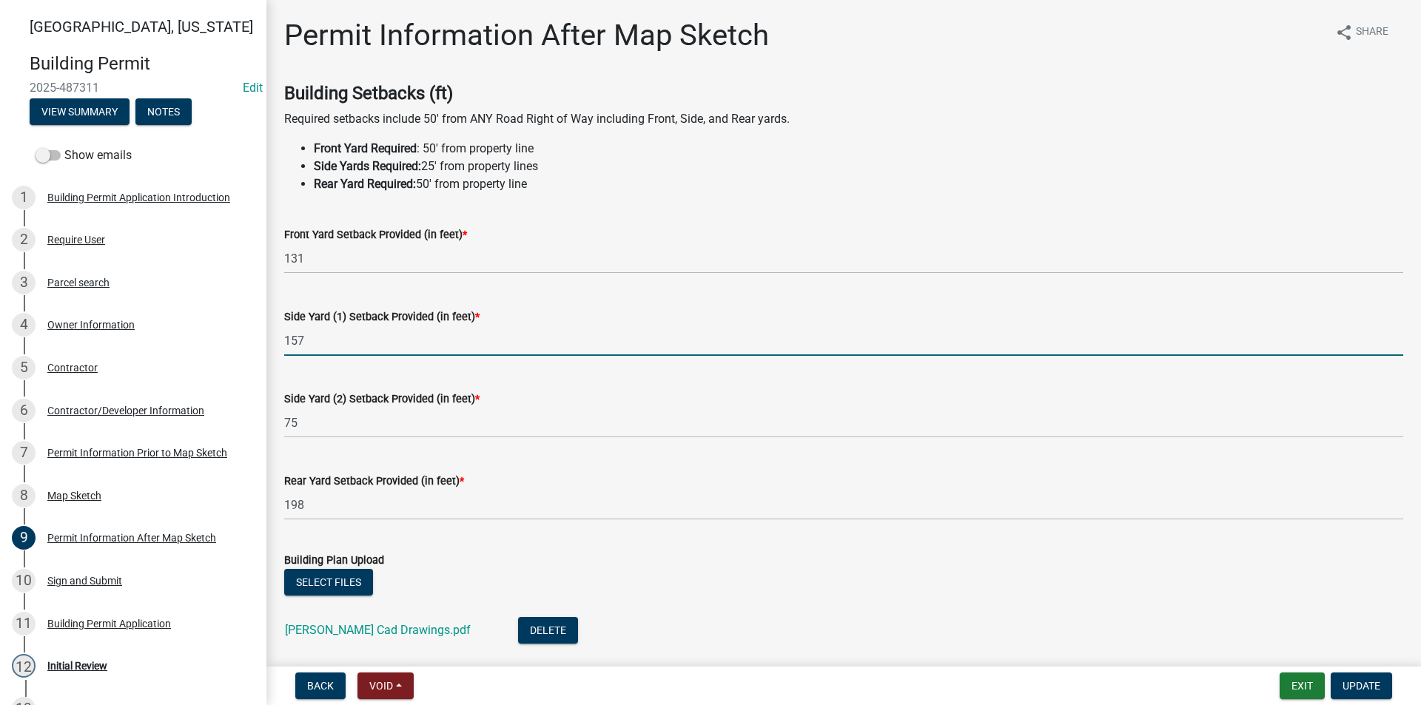
drag, startPoint x: 323, startPoint y: 342, endPoint x: 284, endPoint y: 345, distance: 38.6
click at [284, 345] on input "157" at bounding box center [843, 341] width 1119 height 30
type input "193"
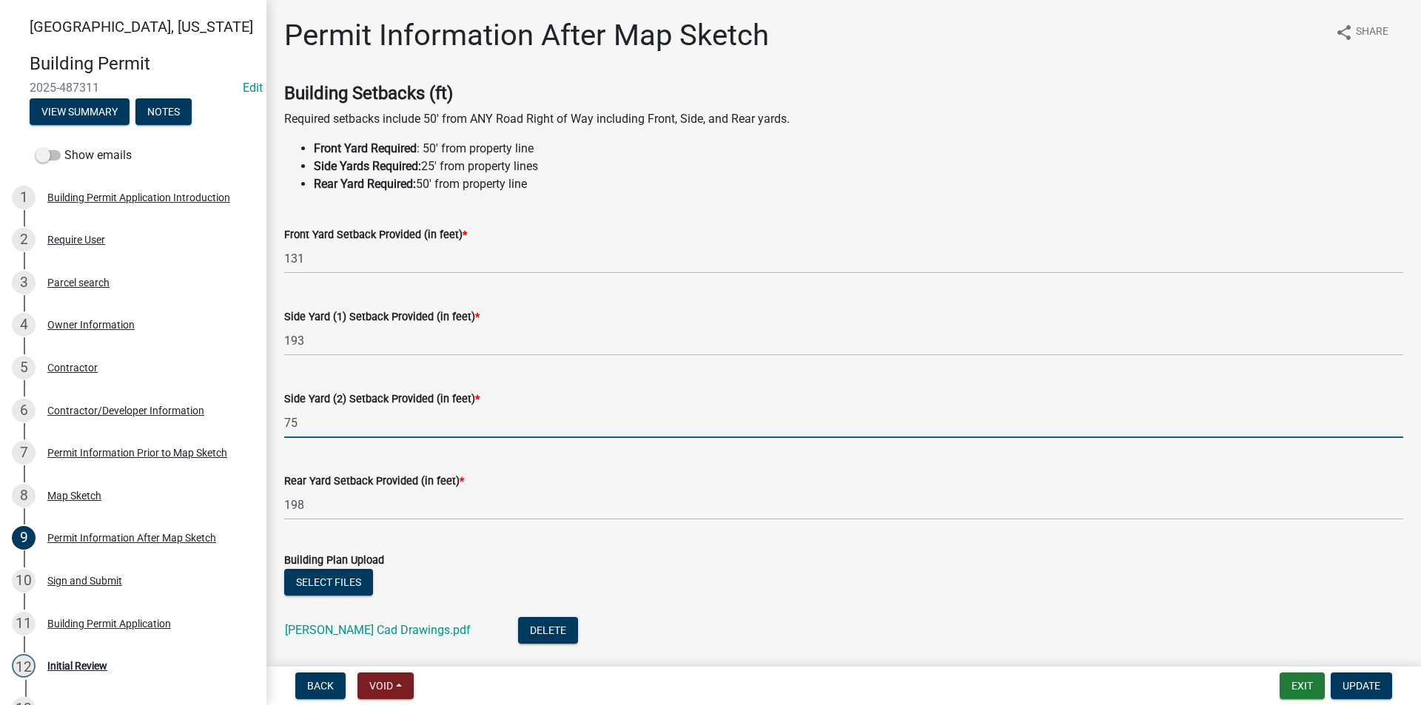
click at [278, 428] on div "Side Yard (2) Setback Provided (in feet) * 75" at bounding box center [843, 403] width 1141 height 69
type input "187"
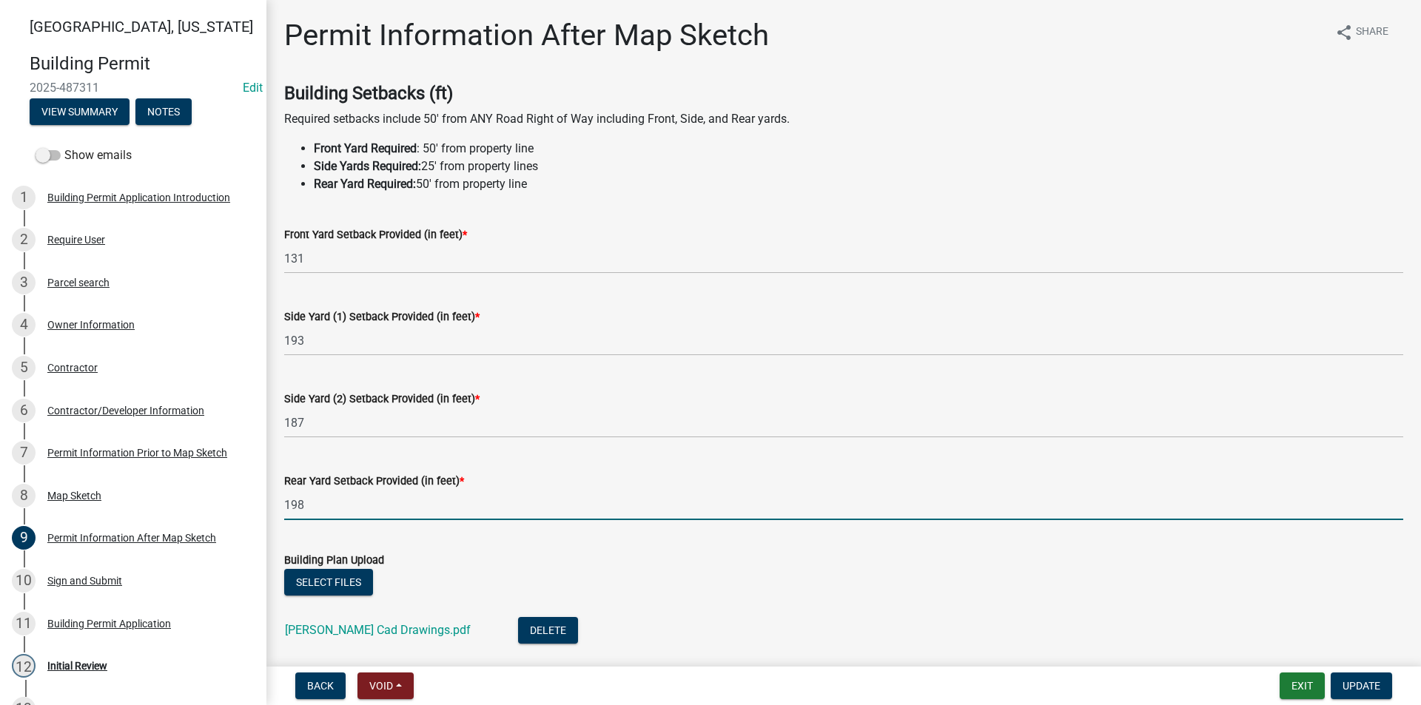
drag, startPoint x: 312, startPoint y: 507, endPoint x: 277, endPoint y: 508, distance: 34.8
click at [277, 508] on div "Rear Yard Setback Provided (in feet) * 198" at bounding box center [843, 485] width 1141 height 69
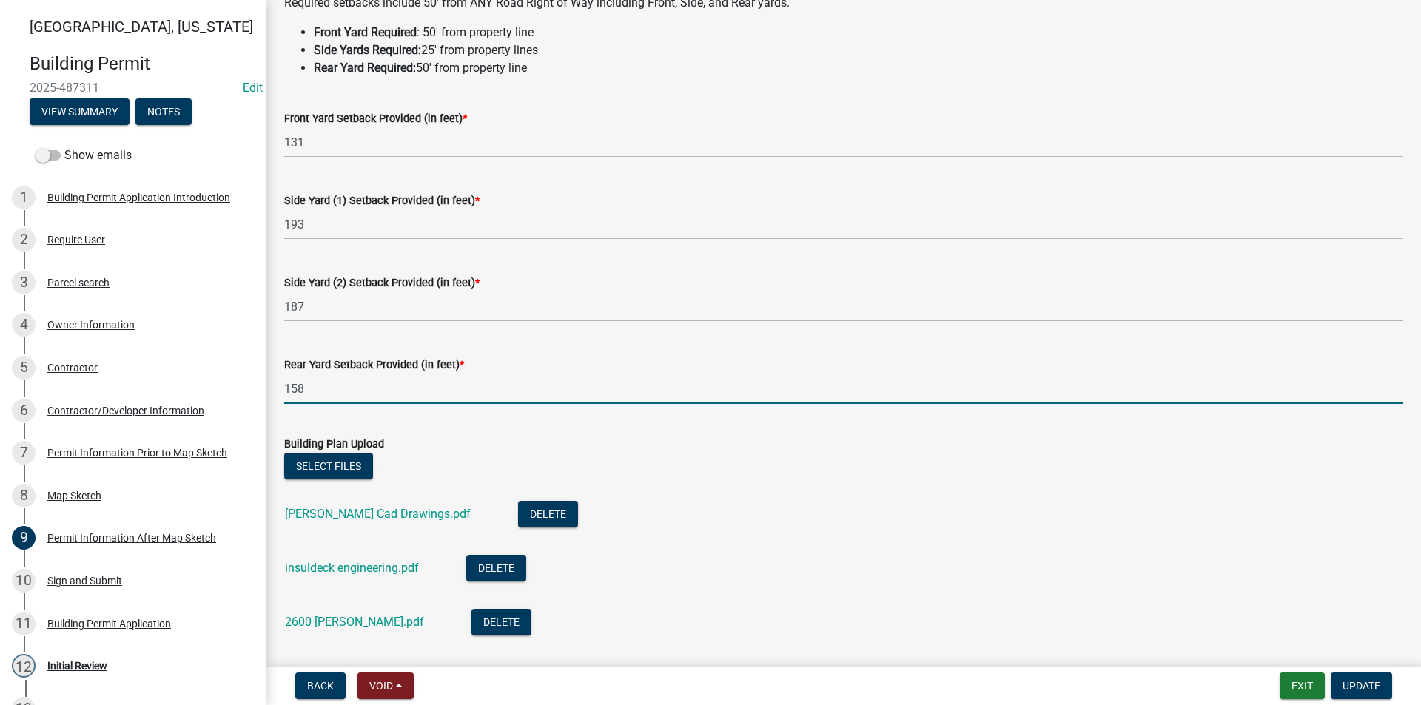
scroll to position [148, 0]
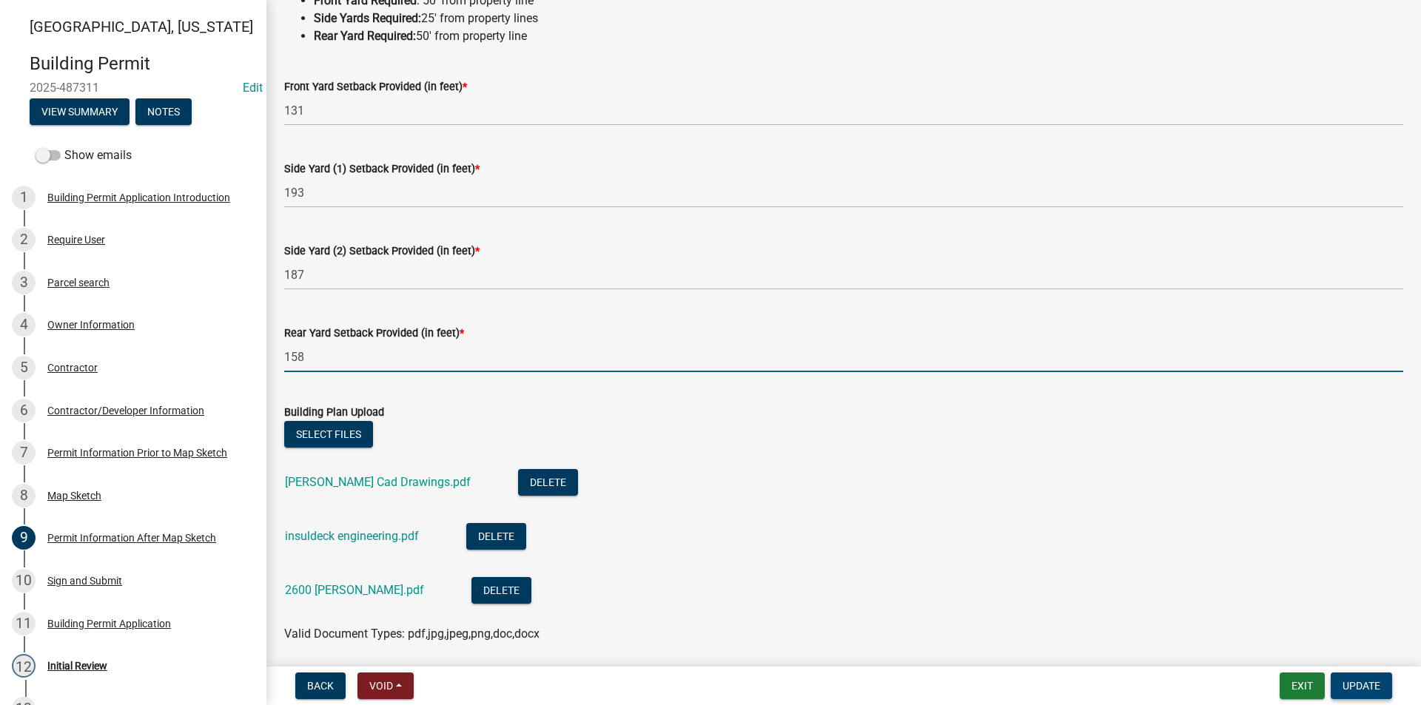
type input "158"
click at [1350, 680] on span "Update" at bounding box center [1362, 686] width 38 height 12
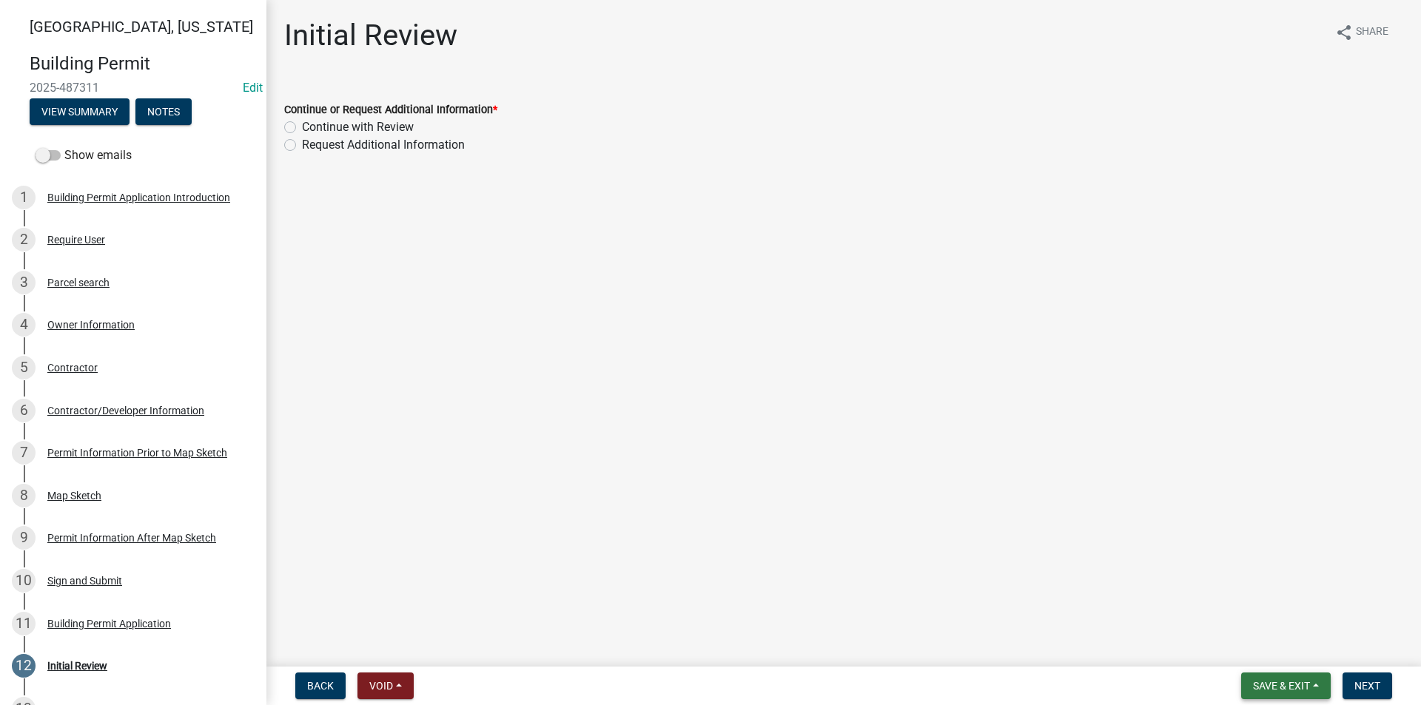
click at [1288, 681] on span "Save & Exit" at bounding box center [1281, 686] width 57 height 12
click at [1252, 612] on button "Save" at bounding box center [1271, 612] width 118 height 36
click at [79, 491] on div "Map Sketch" at bounding box center [74, 496] width 54 height 10
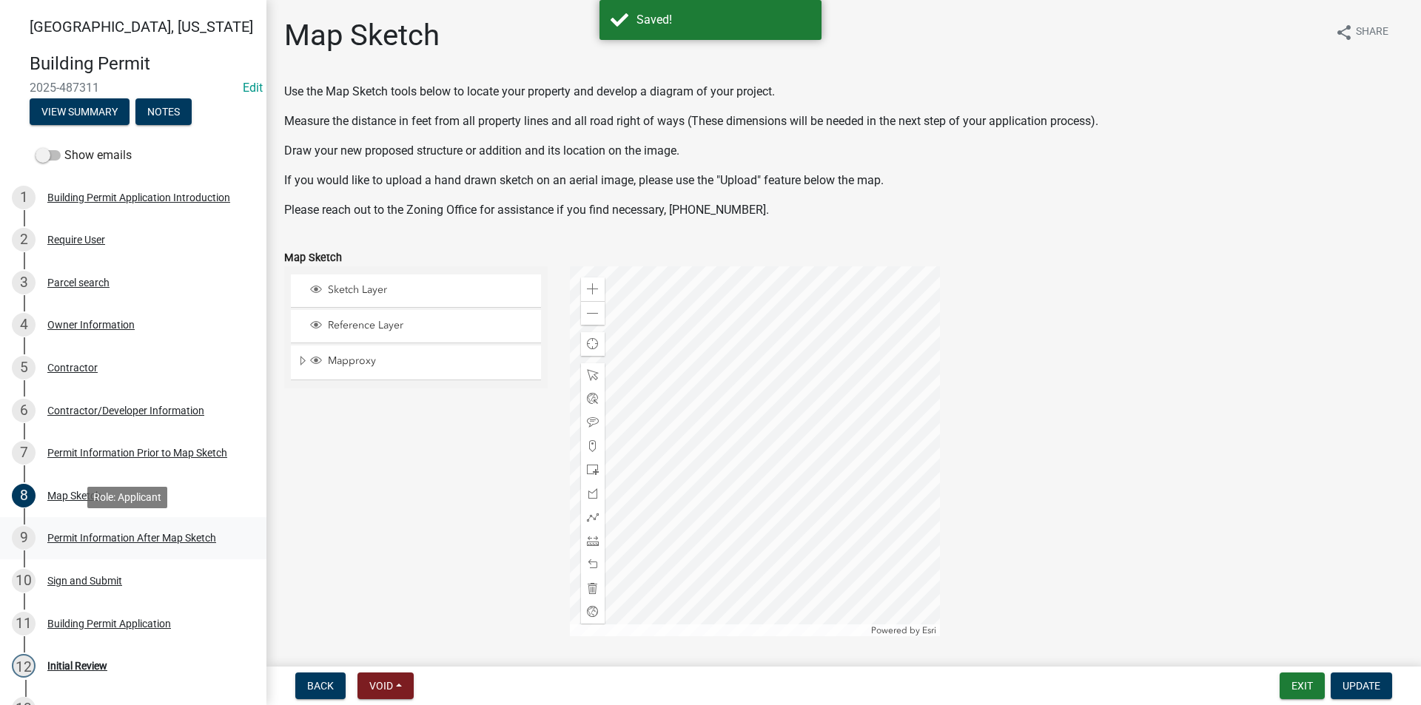
click at [101, 536] on div "Permit Information After Map Sketch" at bounding box center [131, 538] width 169 height 10
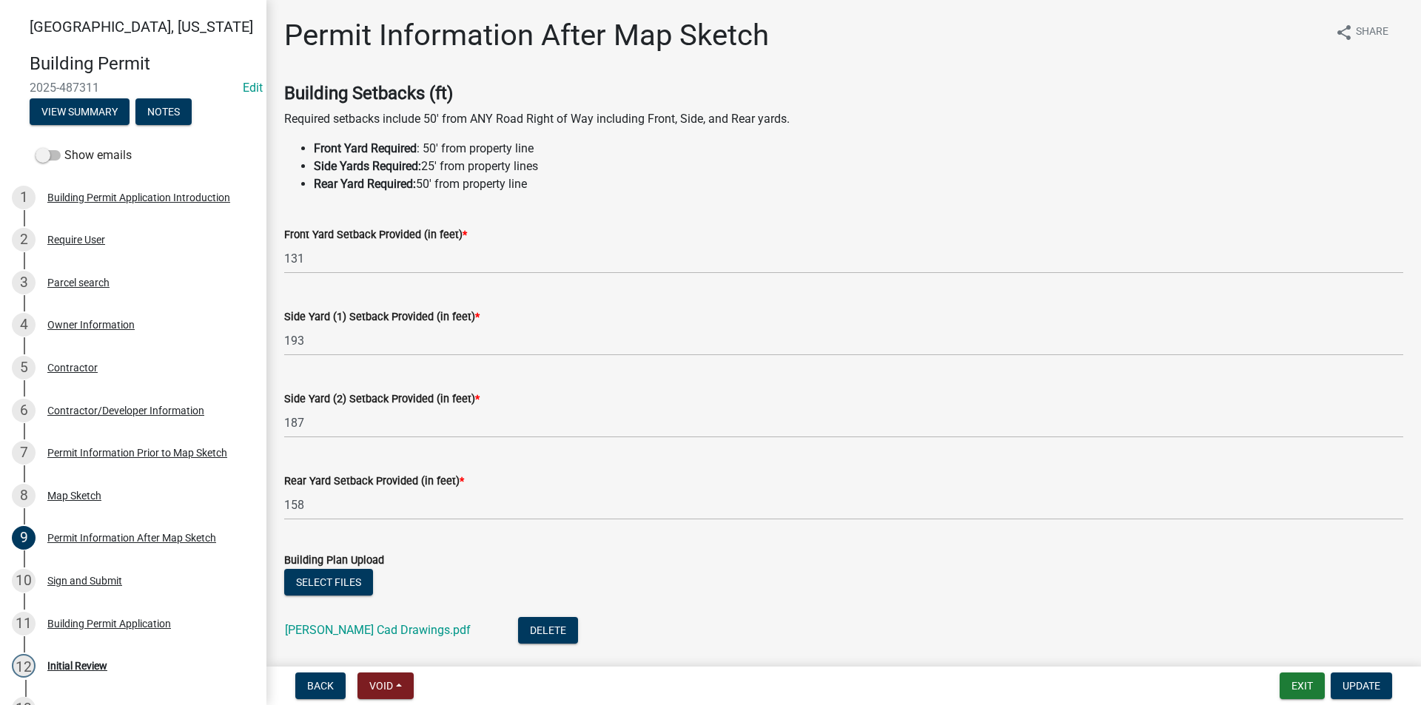
scroll to position [148, 0]
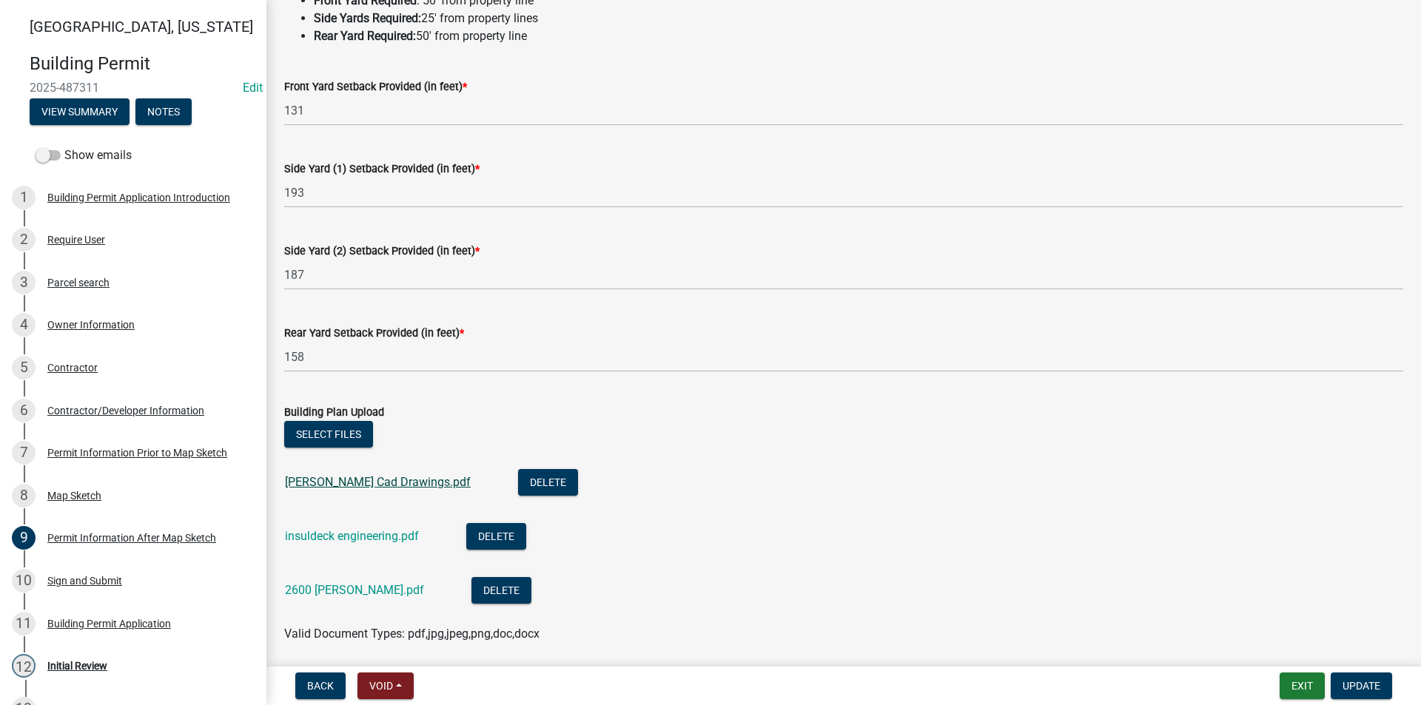
click at [372, 480] on link "[PERSON_NAME] Cad Drawings.pdf" at bounding box center [378, 482] width 186 height 14
click at [354, 533] on link "insuldeck engineering.pdf" at bounding box center [352, 536] width 134 height 14
click at [342, 595] on link "2600 [PERSON_NAME].pdf" at bounding box center [354, 590] width 139 height 14
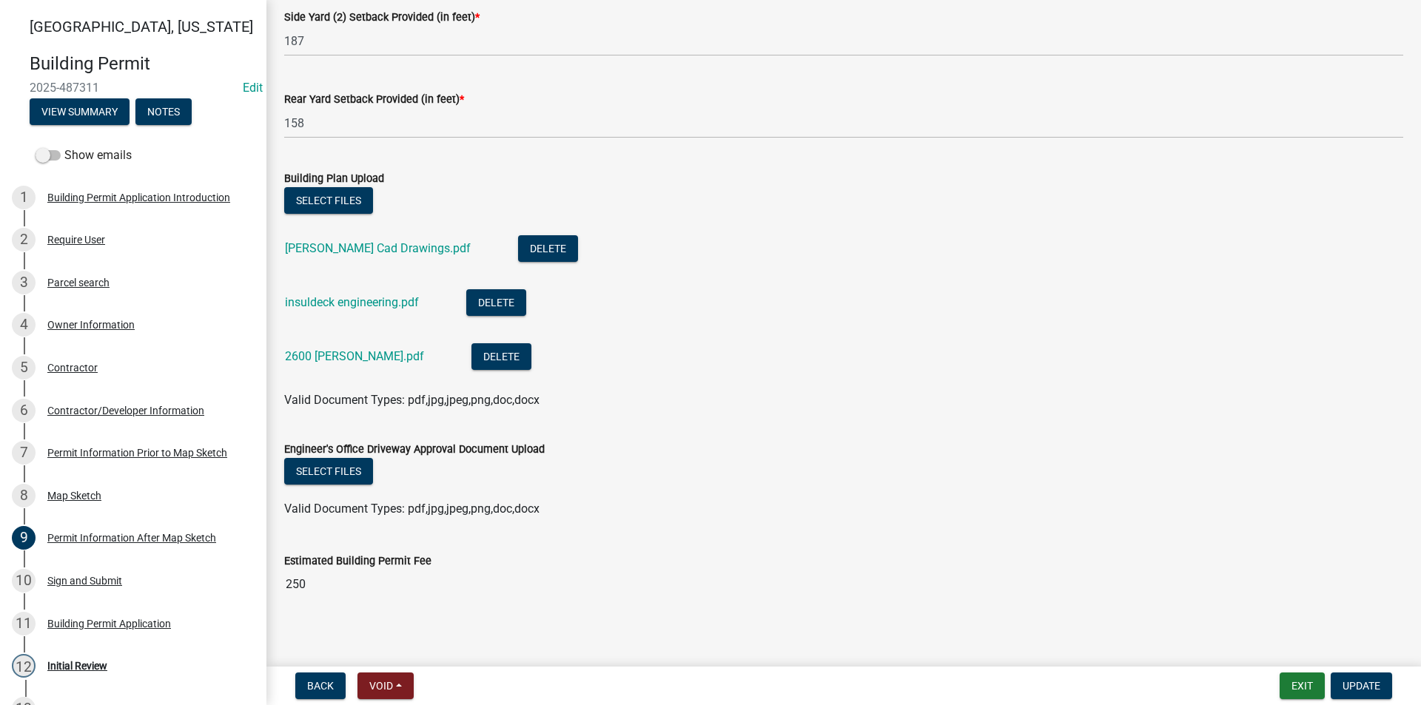
scroll to position [392, 0]
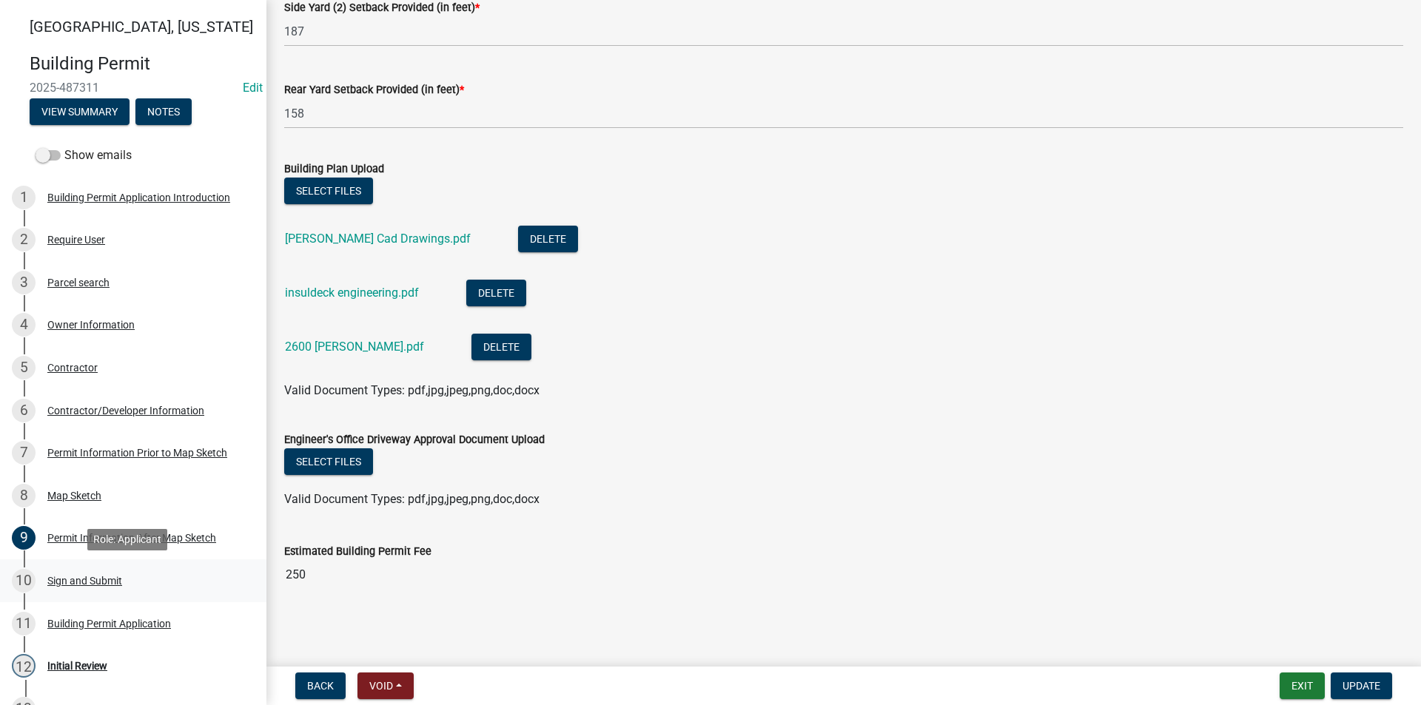
click at [99, 589] on div "10 Sign and Submit" at bounding box center [127, 581] width 231 height 24
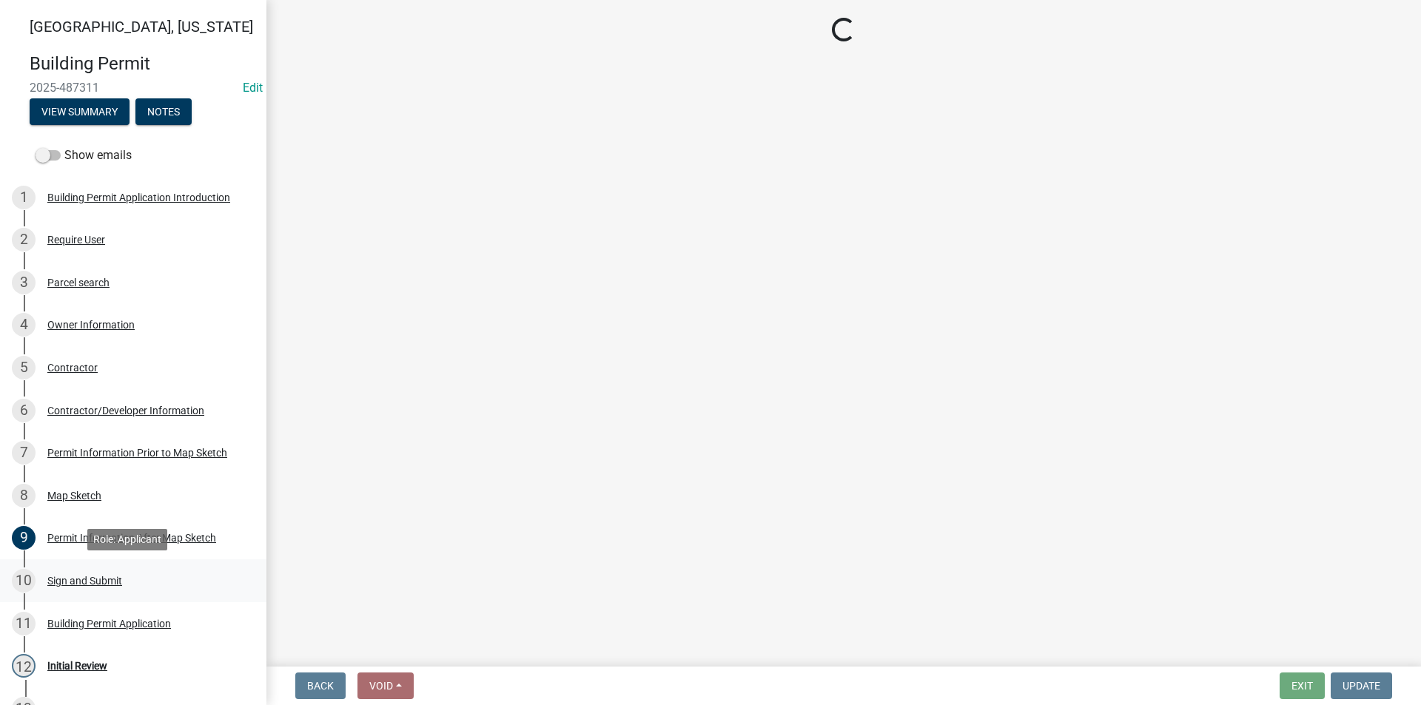
scroll to position [0, 0]
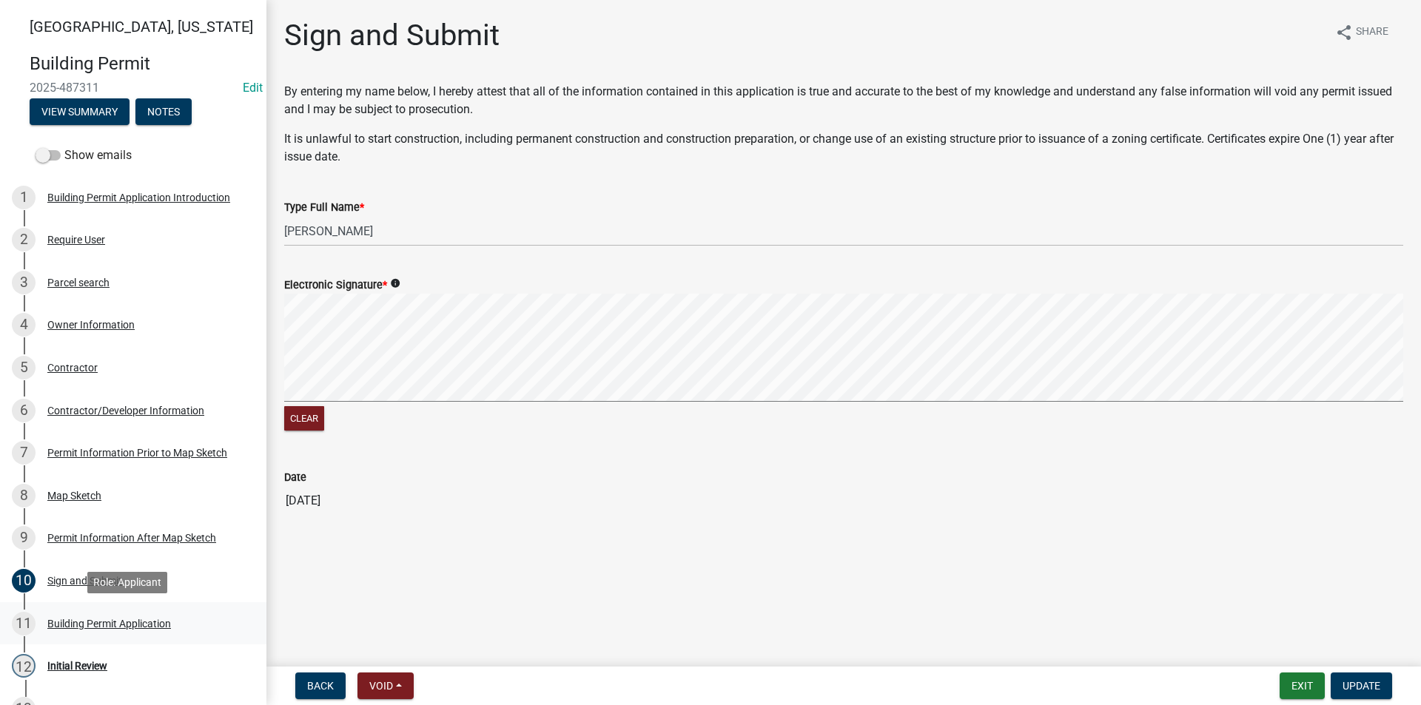
click at [77, 628] on div "Building Permit Application" at bounding box center [109, 624] width 124 height 10
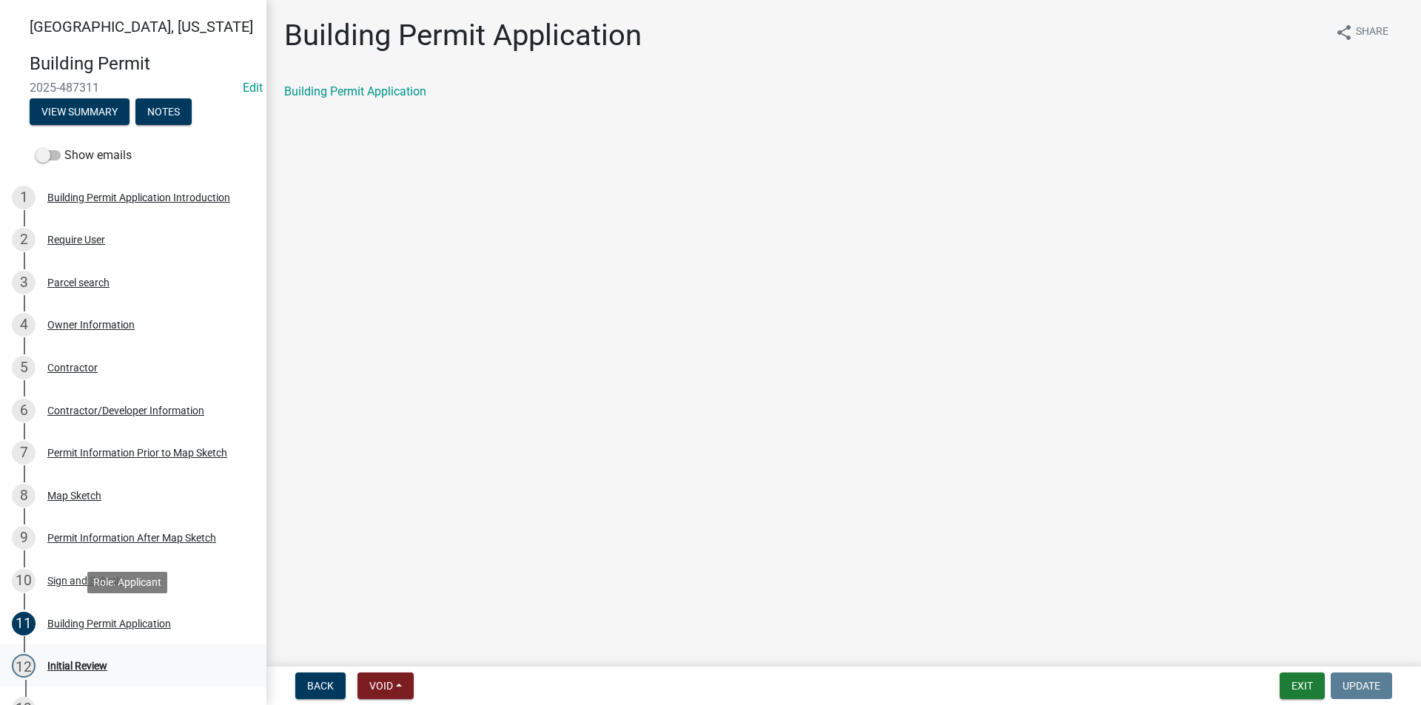
click at [101, 653] on link "12 Initial Review" at bounding box center [133, 666] width 266 height 43
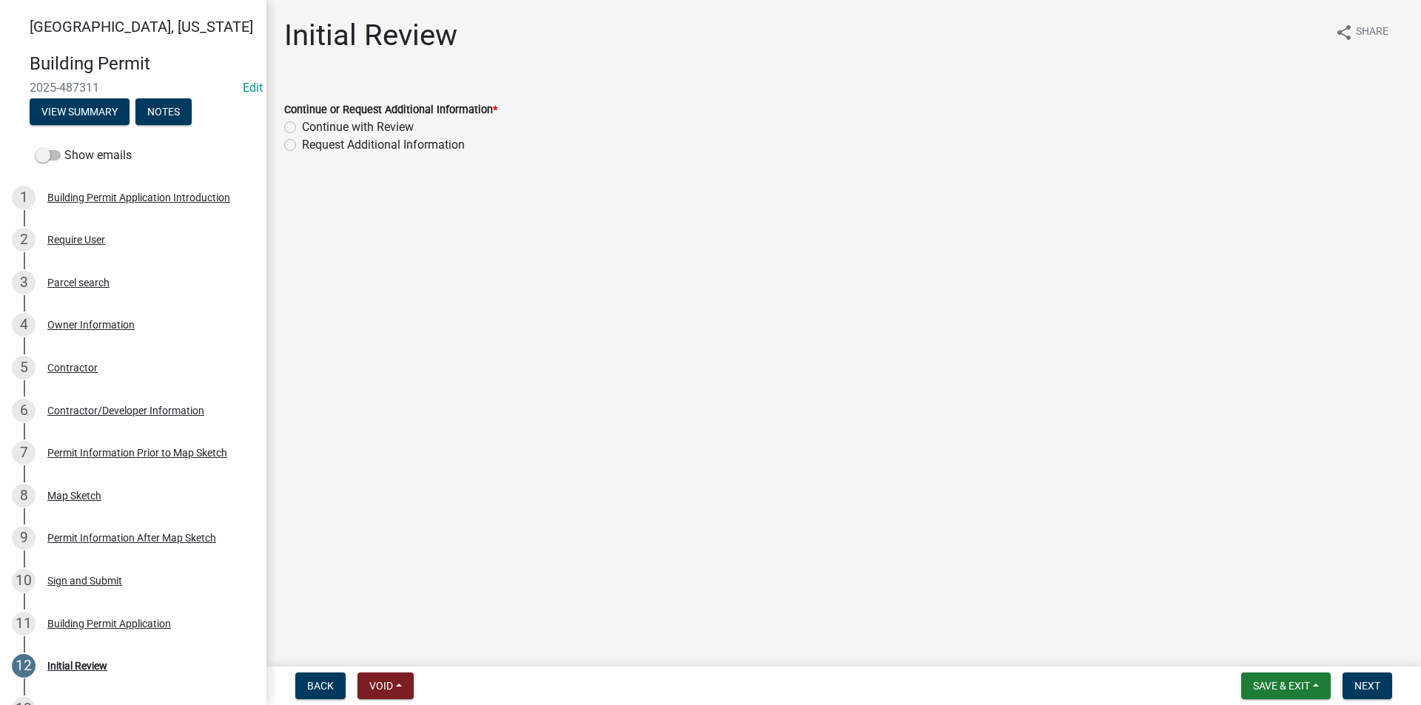
click at [302, 124] on label "Continue with Review" at bounding box center [358, 127] width 112 height 18
click at [302, 124] on input "Continue with Review" at bounding box center [307, 123] width 10 height 10
radio input "true"
click at [1361, 688] on span "Next" at bounding box center [1367, 686] width 26 height 12
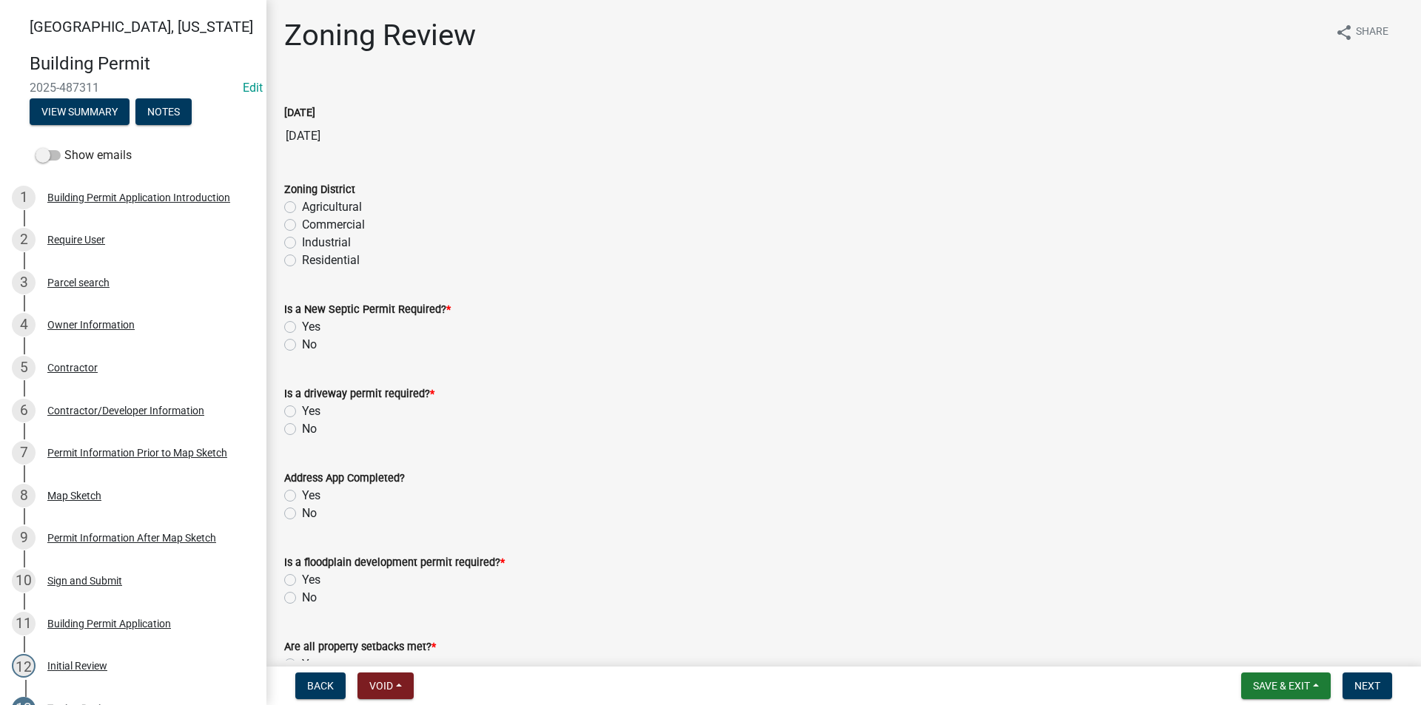
click at [302, 207] on label "Agricultural" at bounding box center [332, 207] width 60 height 18
click at [302, 207] on input "Agricultural" at bounding box center [307, 203] width 10 height 10
radio input "true"
click at [302, 348] on label "No" at bounding box center [309, 345] width 15 height 18
click at [302, 346] on input "No" at bounding box center [307, 341] width 10 height 10
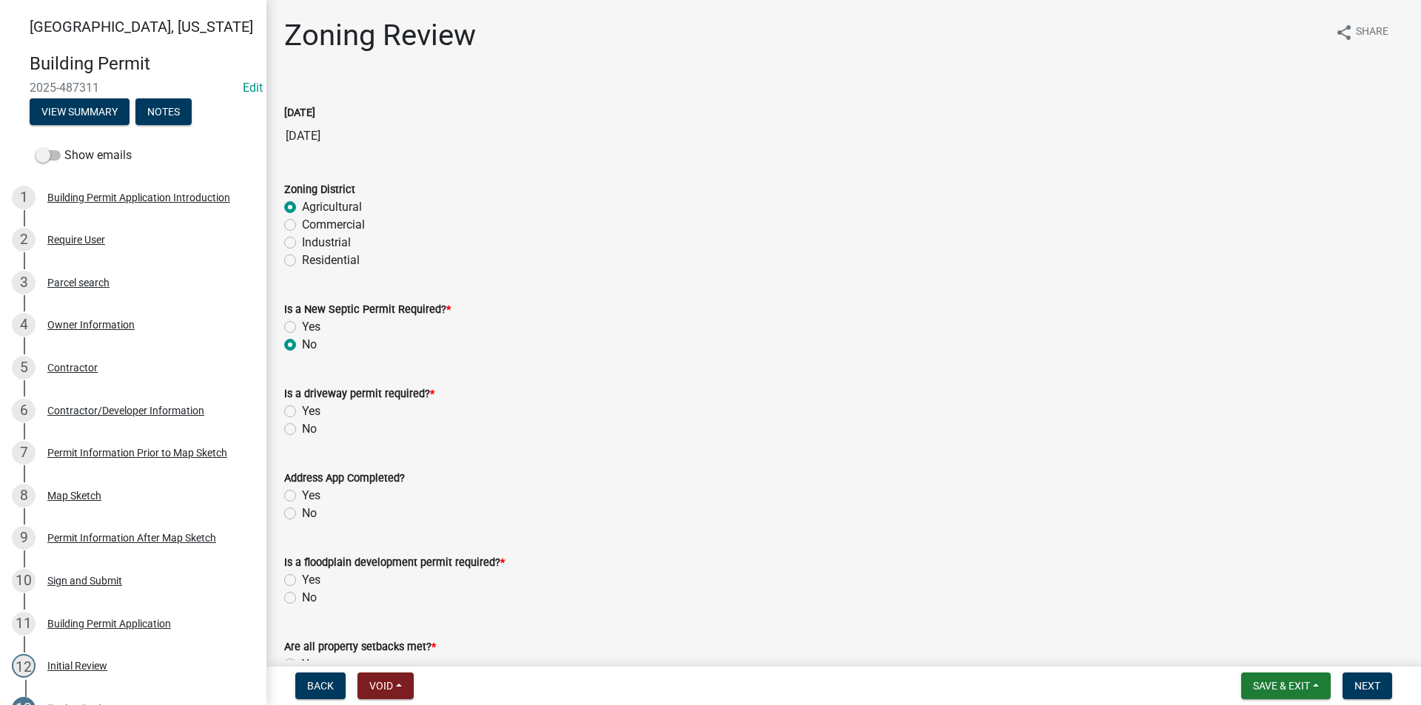
radio input "true"
click at [302, 429] on label "No" at bounding box center [309, 429] width 15 height 18
click at [302, 429] on input "No" at bounding box center [307, 425] width 10 height 10
radio input "true"
click at [302, 498] on label "Yes" at bounding box center [311, 496] width 19 height 18
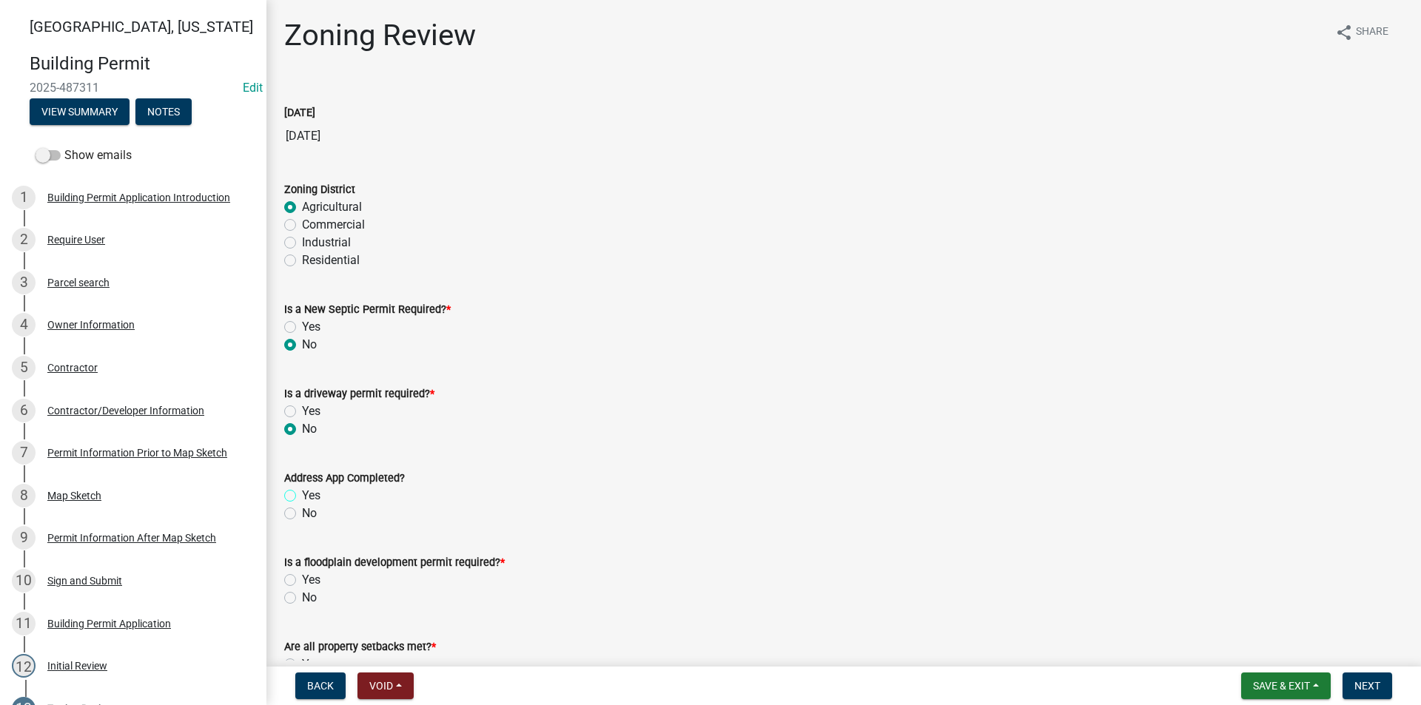
click at [302, 497] on input "Yes" at bounding box center [307, 492] width 10 height 10
radio input "true"
click at [302, 602] on label "No" at bounding box center [309, 598] width 15 height 18
click at [302, 599] on input "No" at bounding box center [307, 594] width 10 height 10
radio input "true"
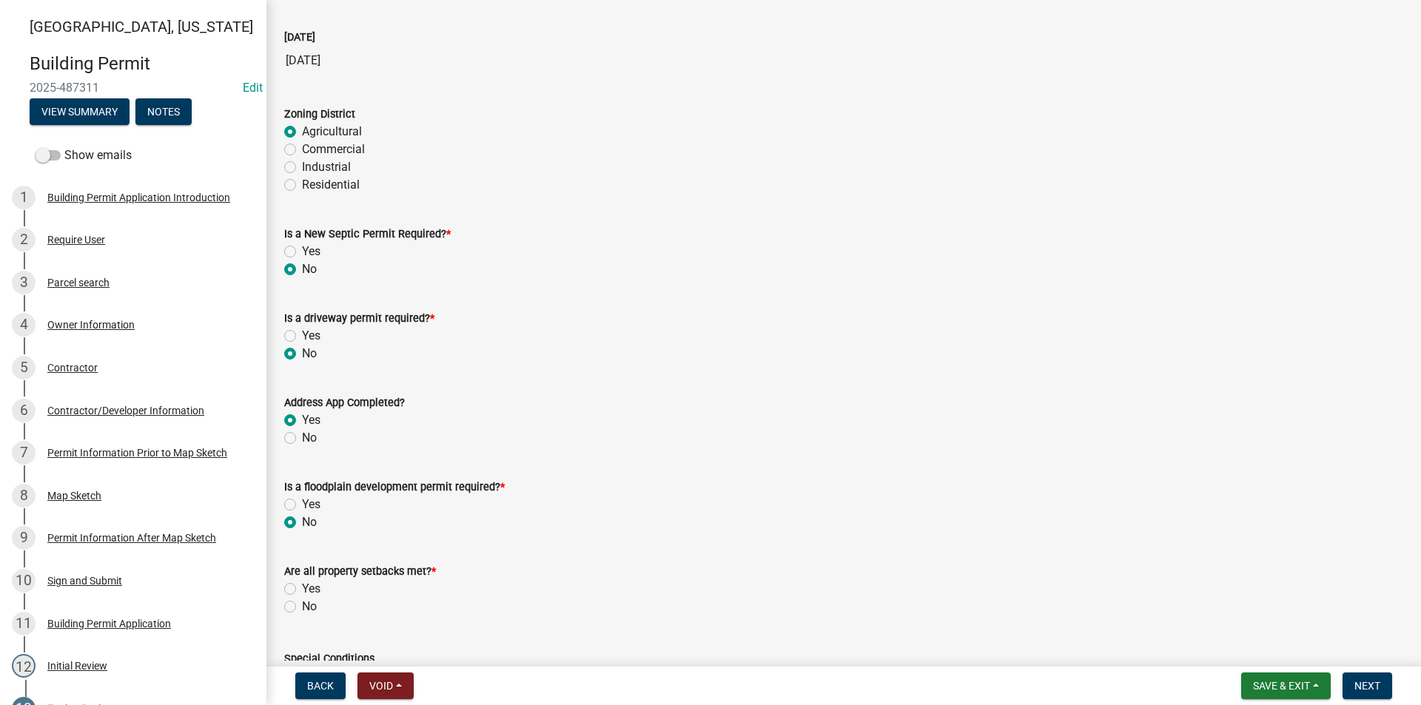
scroll to position [148, 0]
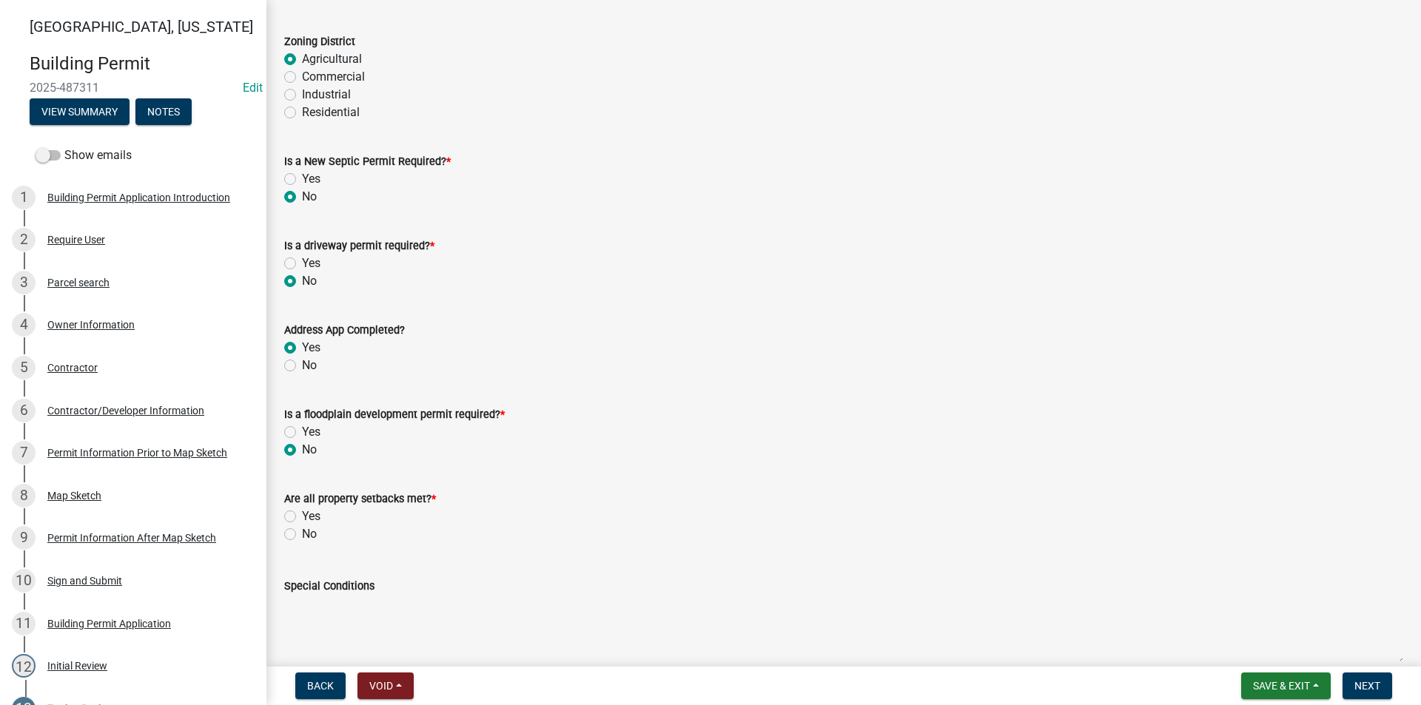
click at [302, 516] on label "Yes" at bounding box center [311, 517] width 19 height 18
click at [302, 516] on input "Yes" at bounding box center [307, 513] width 10 height 10
radio input "true"
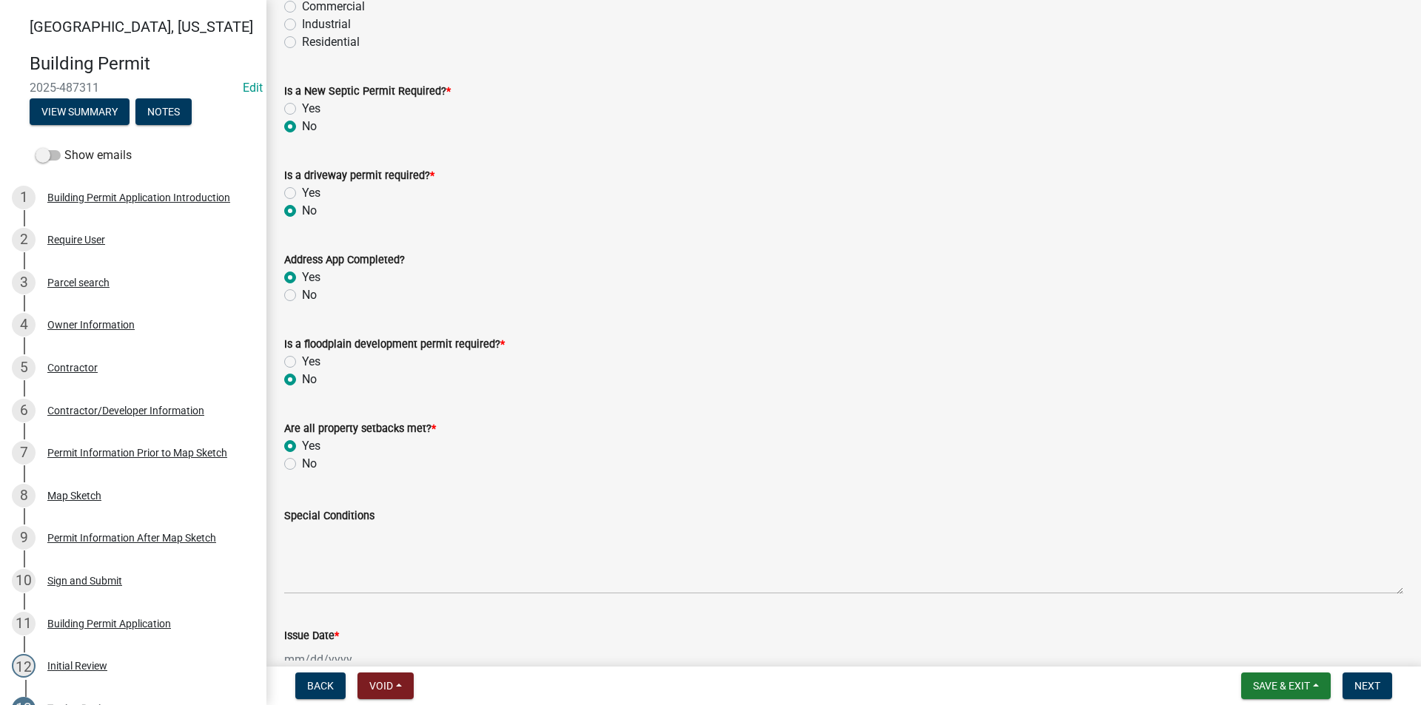
scroll to position [296, 0]
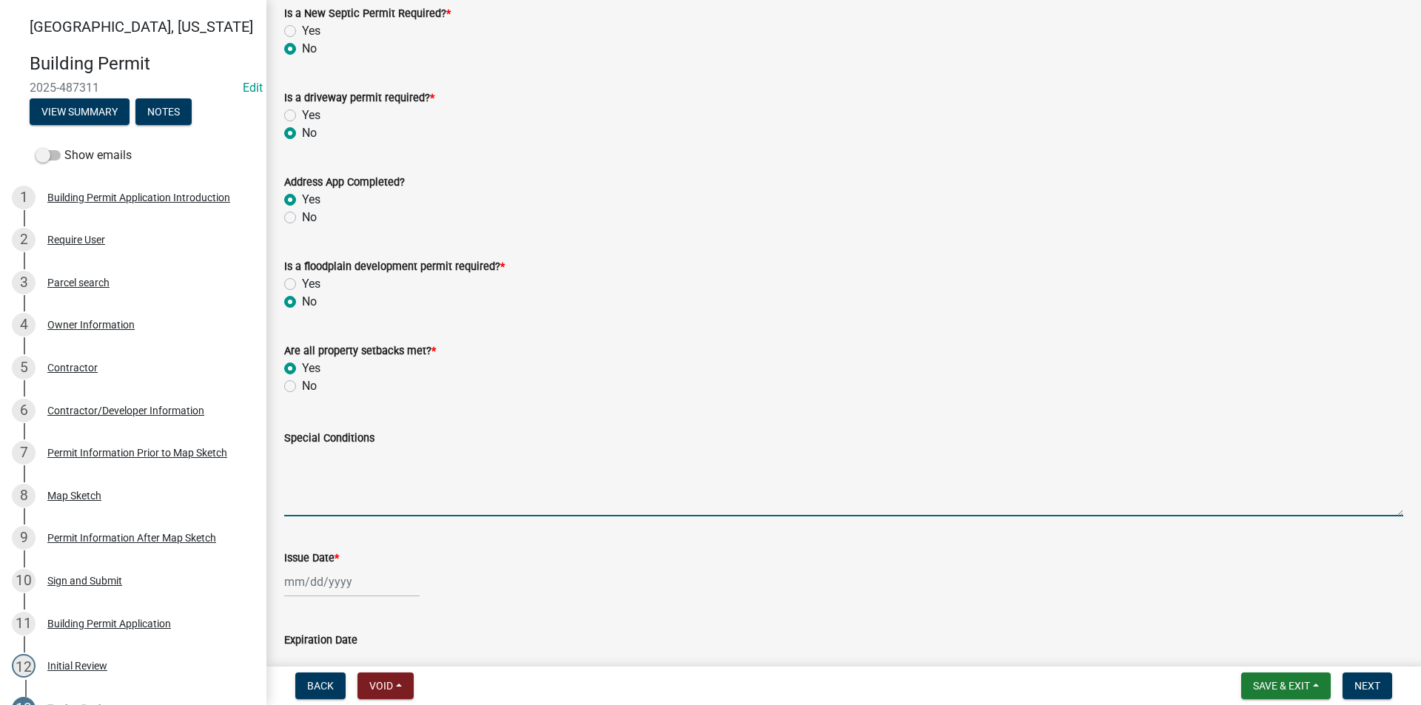
click at [306, 479] on textarea "Special Conditions" at bounding box center [843, 482] width 1119 height 70
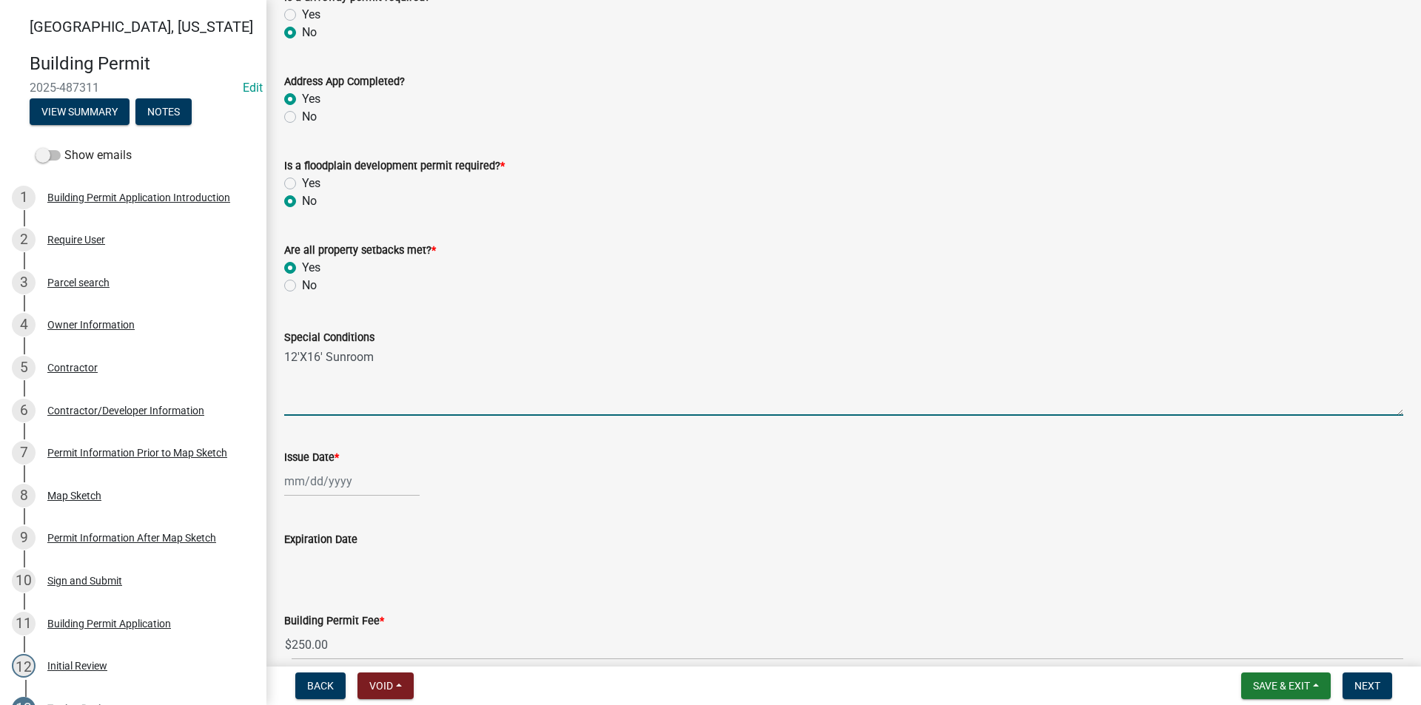
scroll to position [444, 0]
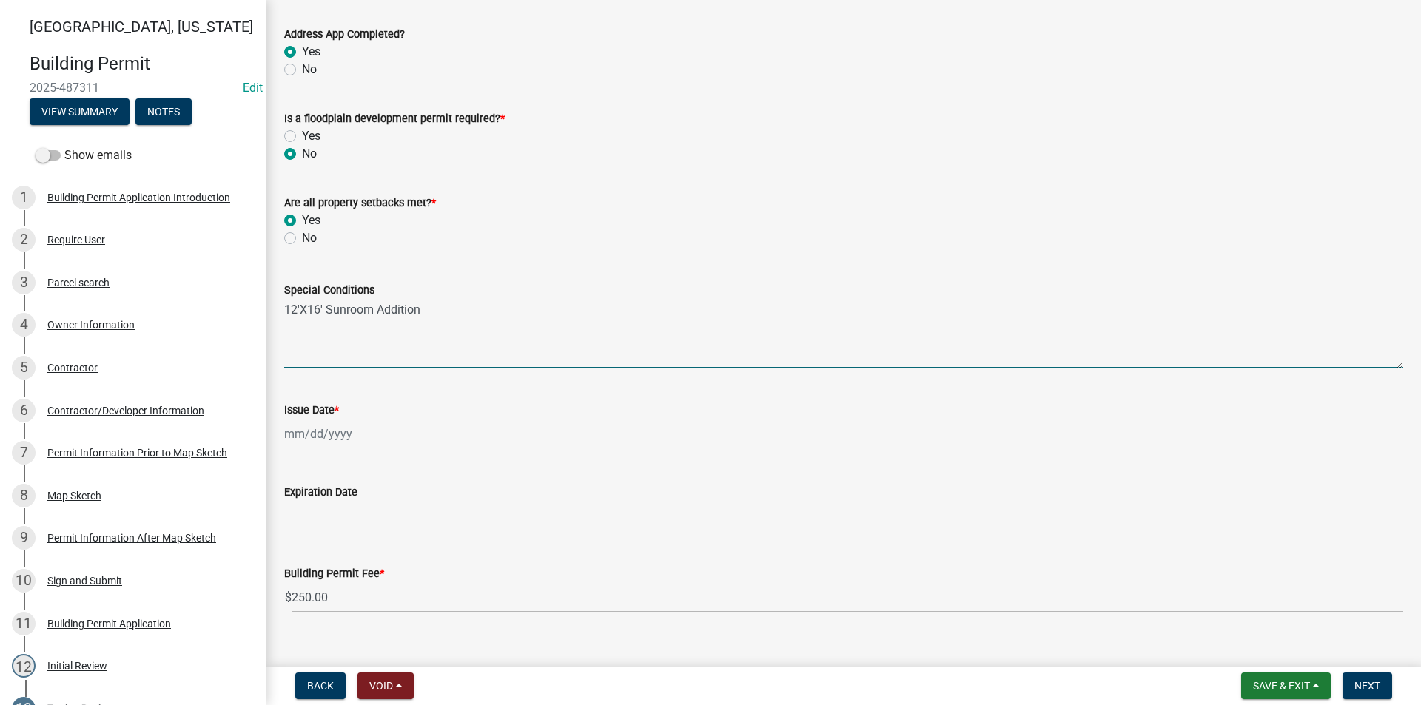
type textarea "12'X16' Sunroom Addition"
click at [352, 437] on div at bounding box center [351, 434] width 135 height 30
select select "10"
select select "2025"
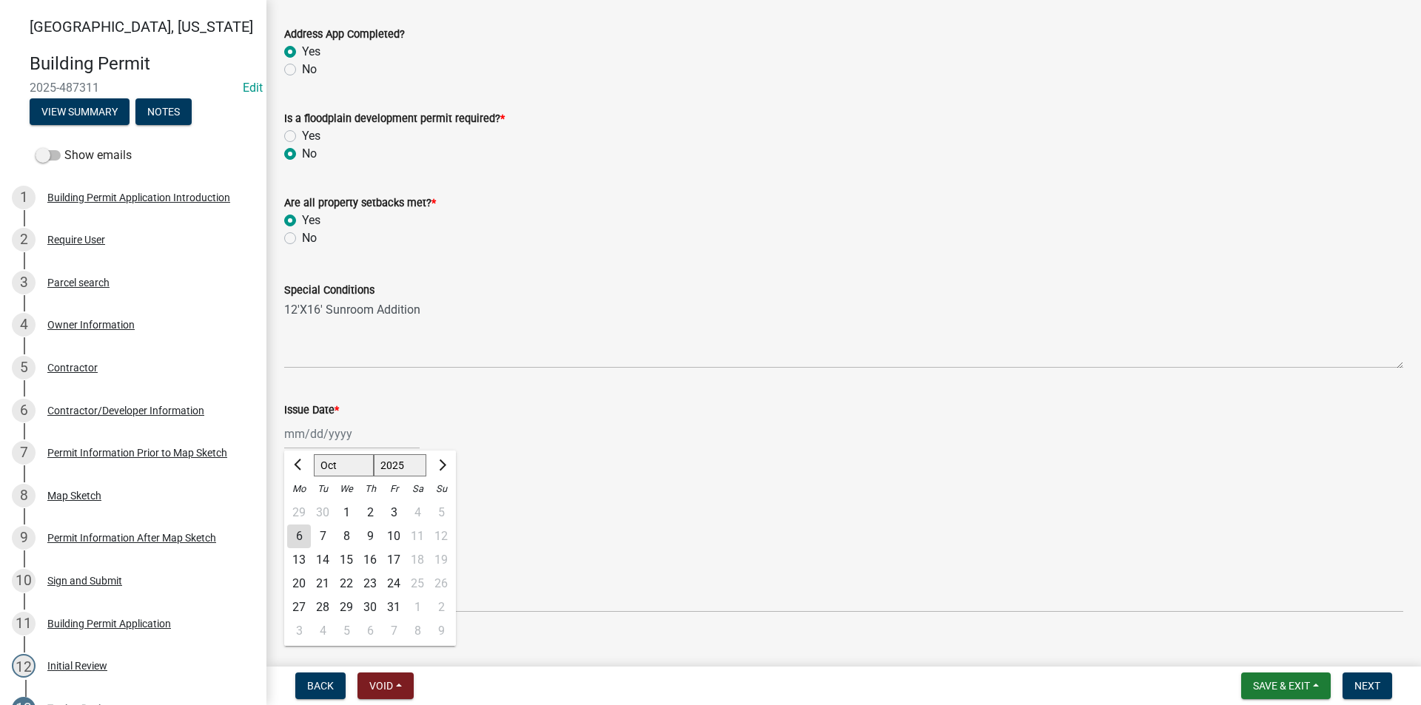
click at [299, 538] on div "6" at bounding box center [299, 537] width 24 height 24
type input "[DATE]"
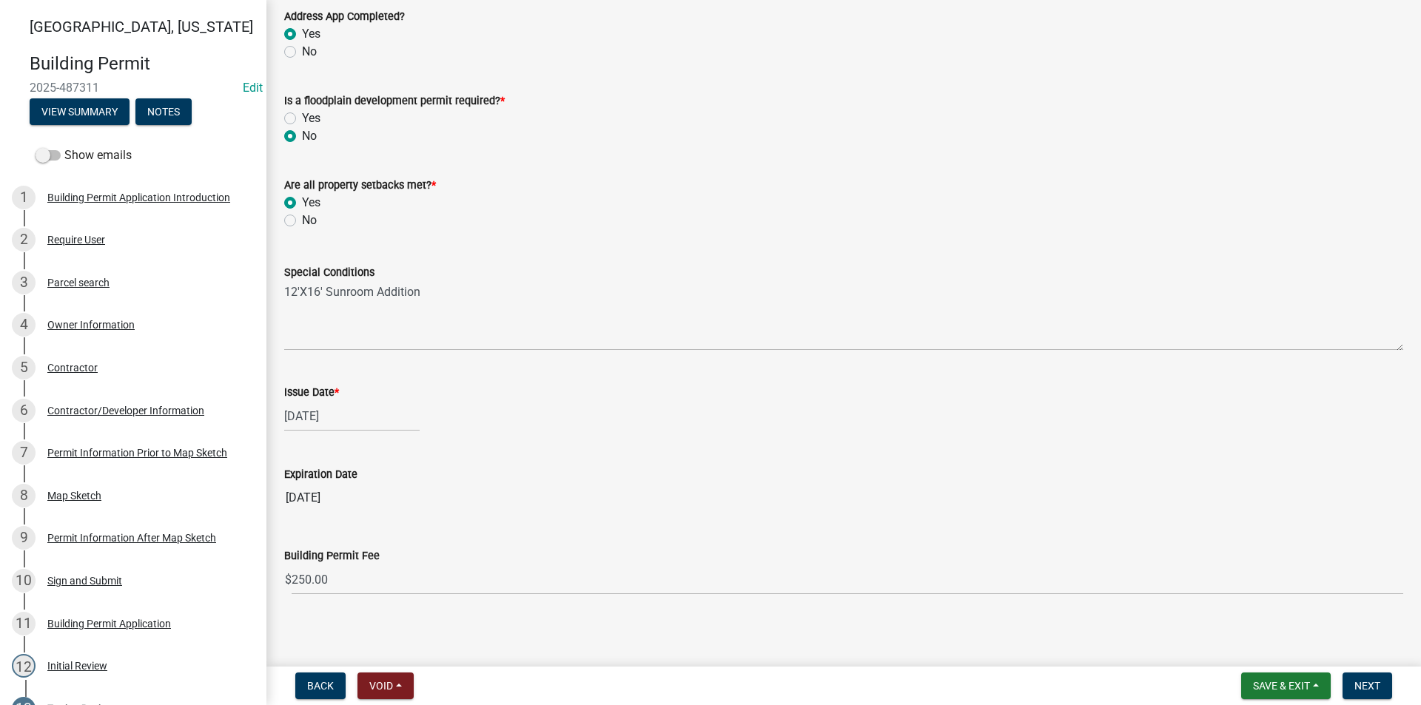
scroll to position [467, 0]
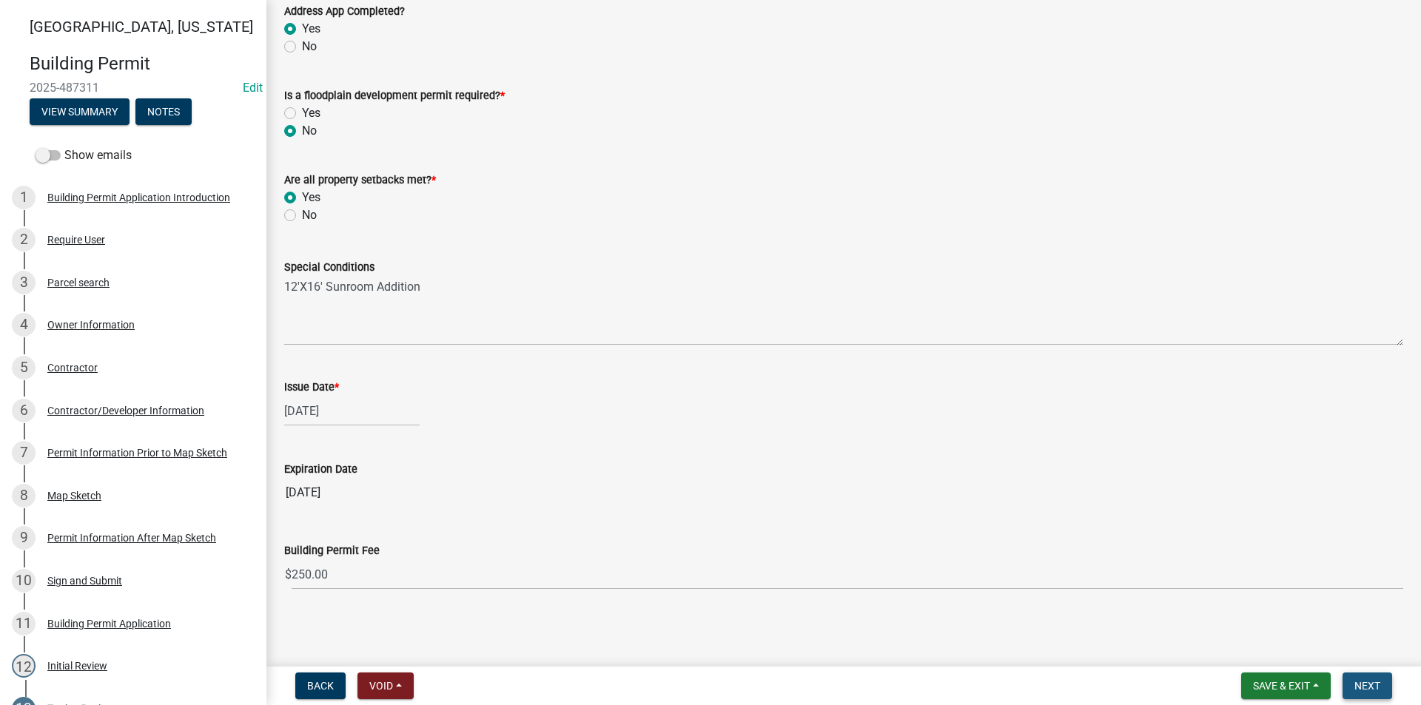
click at [1369, 682] on span "Next" at bounding box center [1367, 686] width 26 height 12
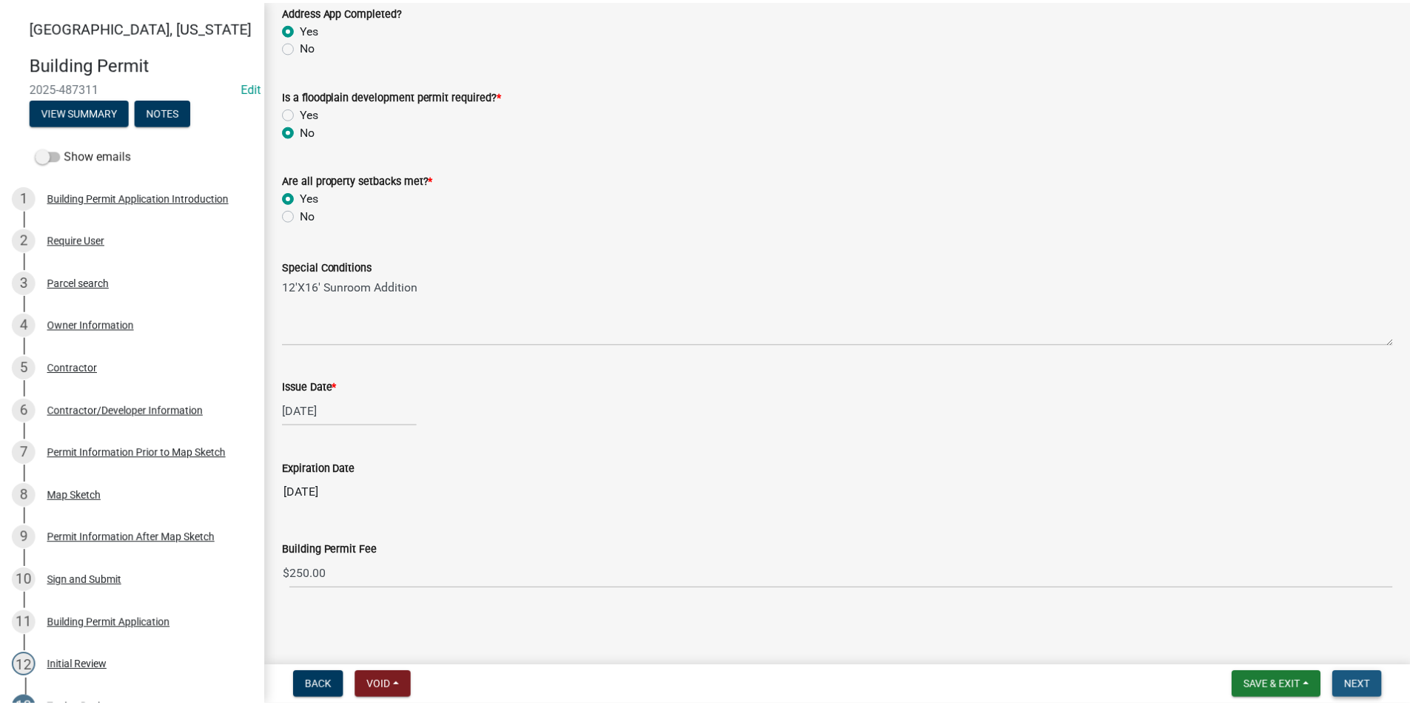
scroll to position [0, 0]
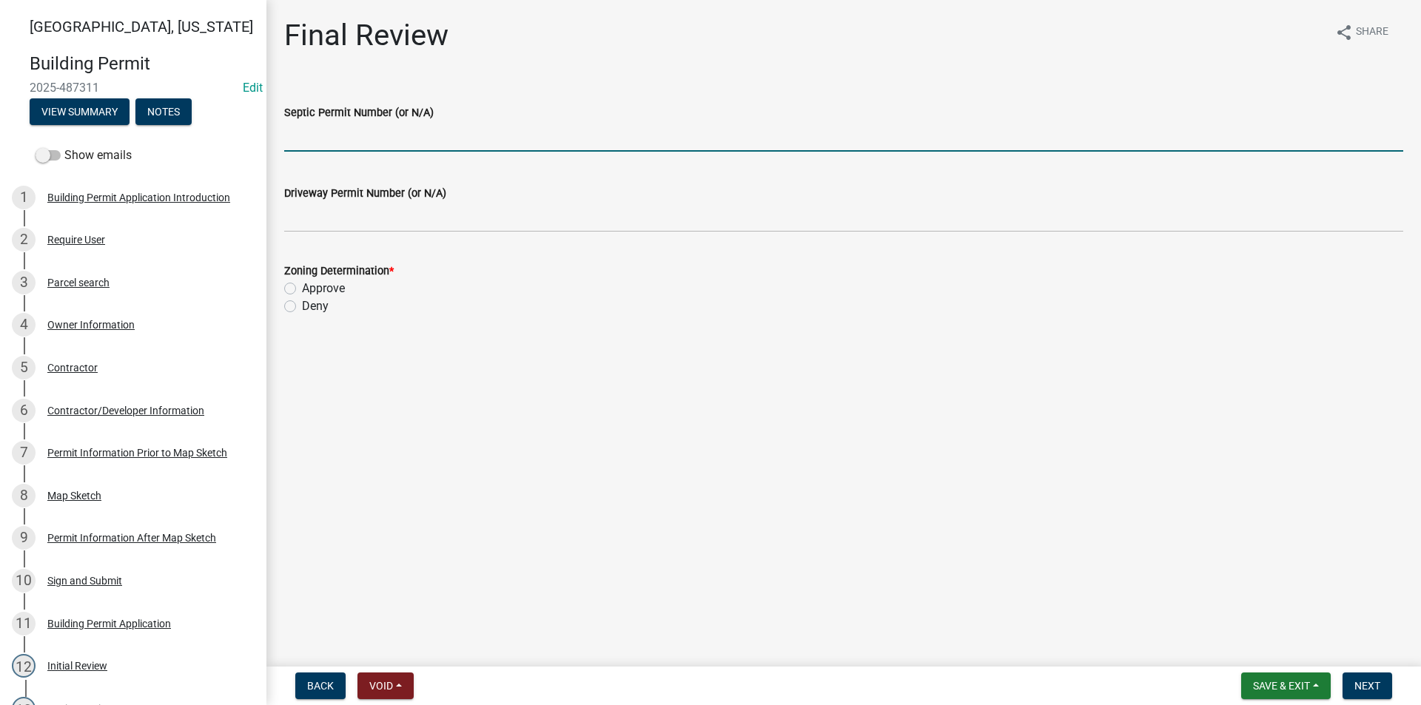
click at [324, 132] on input "Septic Permit Number (or N/A)" at bounding box center [843, 136] width 1119 height 30
type input "N/A"
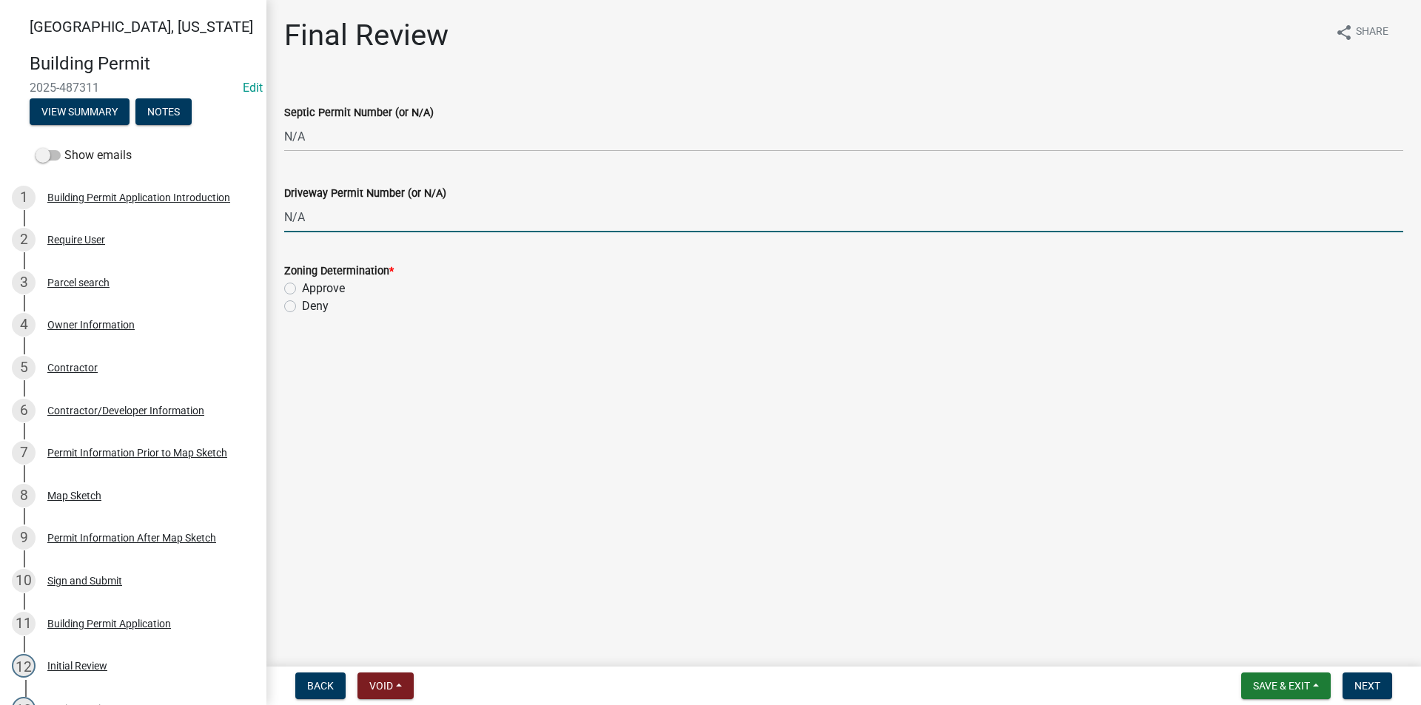
type input "N/A"
click at [302, 288] on label "Approve" at bounding box center [323, 289] width 43 height 18
click at [302, 288] on input "Approve" at bounding box center [307, 285] width 10 height 10
radio input "true"
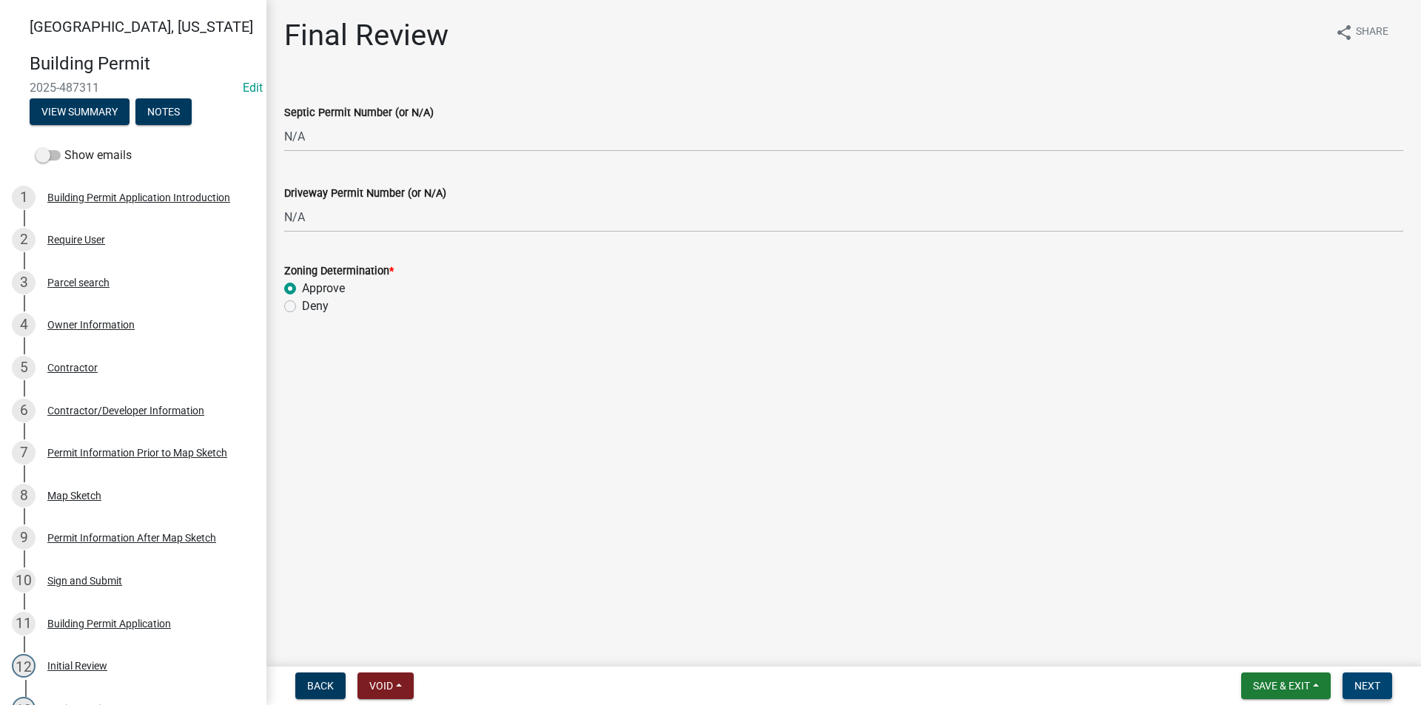
click at [1368, 685] on span "Next" at bounding box center [1367, 686] width 26 height 12
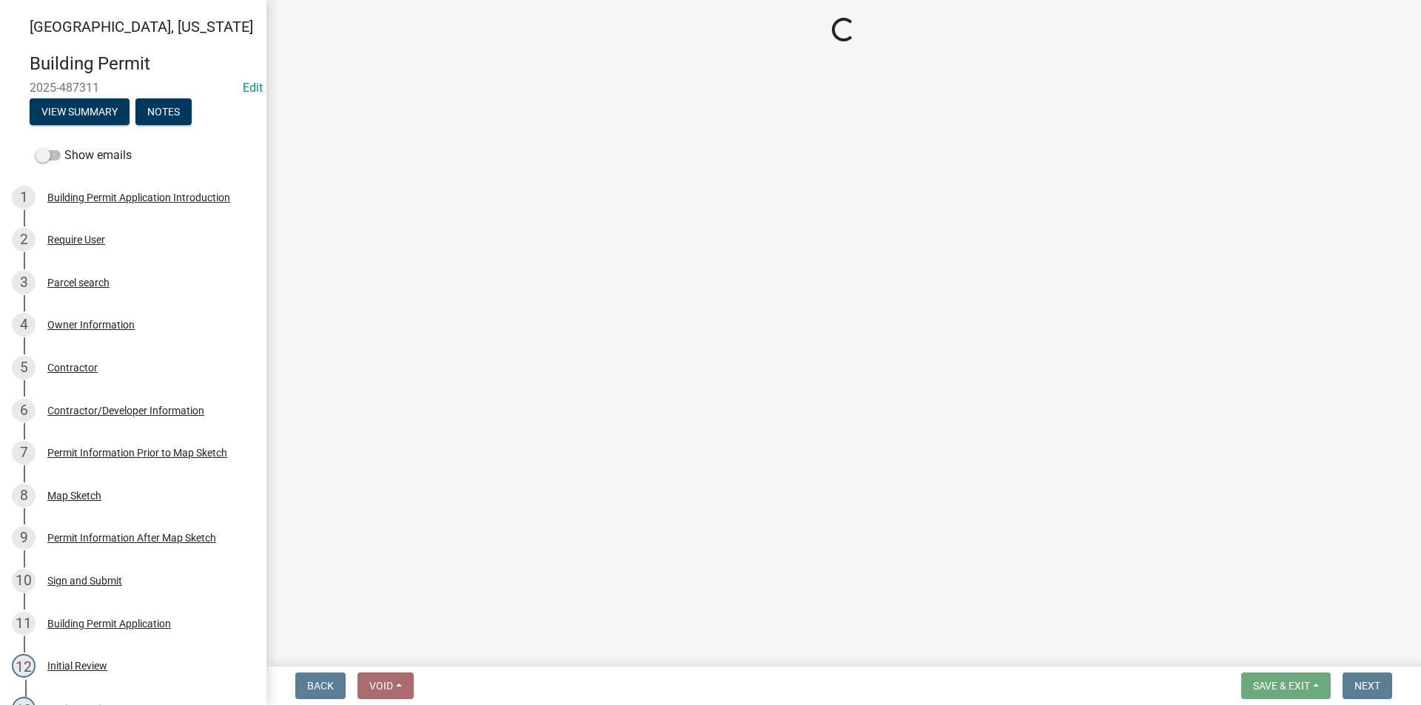
select select "3: 3"
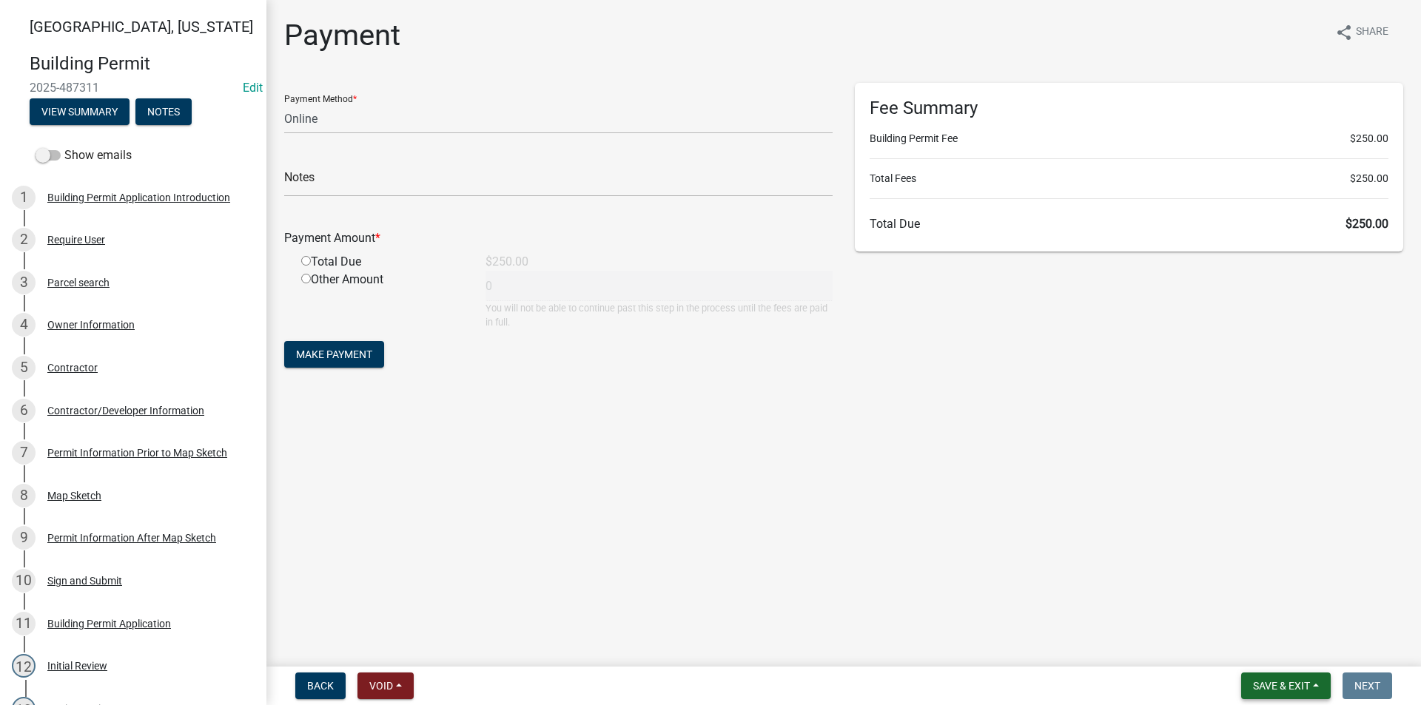
click at [1263, 685] on span "Save & Exit" at bounding box center [1281, 686] width 57 height 12
click at [1262, 652] on button "Save & Exit" at bounding box center [1271, 648] width 118 height 36
